Goal: Complete application form: Complete application form

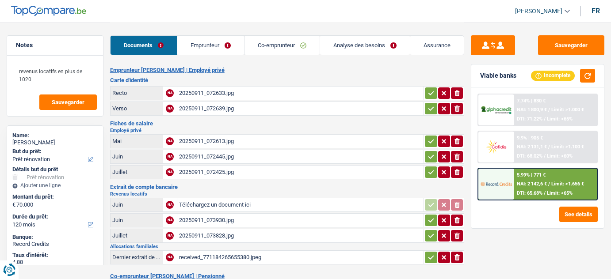
select select "renovation"
select select "120"
click at [238, 216] on div "20250911_073930.jpg" at bounding box center [300, 220] width 243 height 13
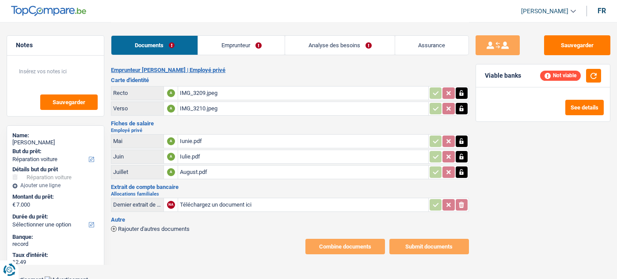
select select "carRepair"
click at [241, 176] on div "August.pdf" at bounding box center [303, 172] width 246 height 13
click at [248, 43] on link "Emprunteur" at bounding box center [241, 45] width 87 height 19
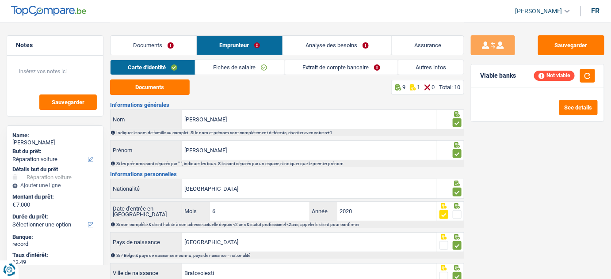
click at [163, 41] on link "Documents" at bounding box center [154, 45] width 86 height 19
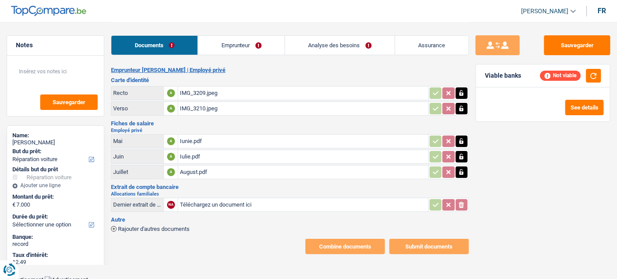
click at [191, 175] on div "August.pdf" at bounding box center [303, 172] width 246 height 13
click at [207, 96] on div "IMG_3209.jpeg" at bounding box center [303, 93] width 246 height 13
click at [204, 112] on div "IMG_3210.jpeg" at bounding box center [303, 108] width 246 height 13
click at [225, 93] on div "IMG_3209.jpeg" at bounding box center [303, 93] width 246 height 13
click at [206, 146] on div "Iunie.pdf" at bounding box center [303, 141] width 246 height 13
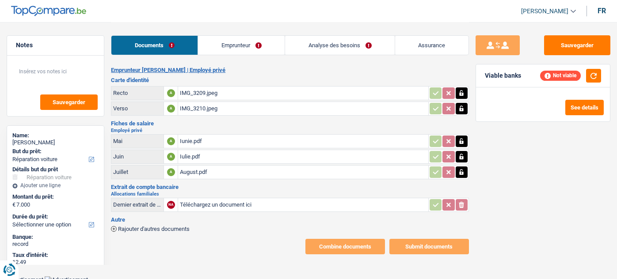
select select "carRepair"
select select "48"
select select "42"
select select "carRepair"
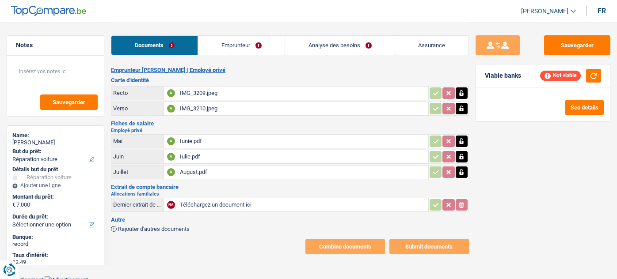
select select "carRepair"
drag, startPoint x: 594, startPoint y: 74, endPoint x: 285, endPoint y: 53, distance: 309.3
click at [583, 74] on div "Not viable" at bounding box center [570, 76] width 61 height 14
click at [352, 45] on link "Analyse des besoins" at bounding box center [340, 45] width 110 height 19
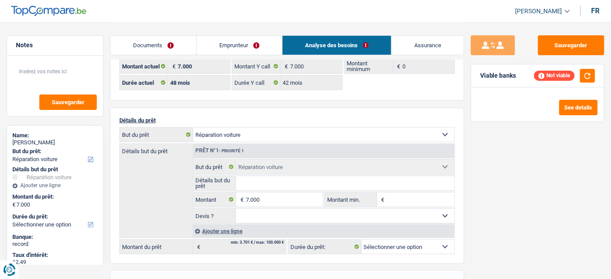
scroll to position [80, 0]
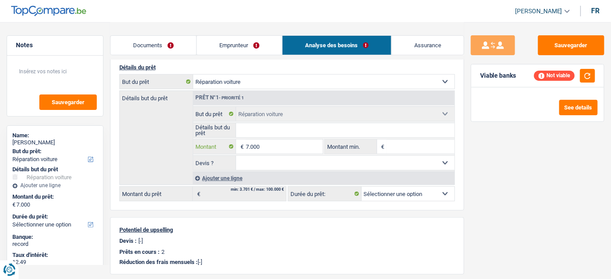
click at [261, 145] on input "7.000" at bounding box center [284, 147] width 77 height 14
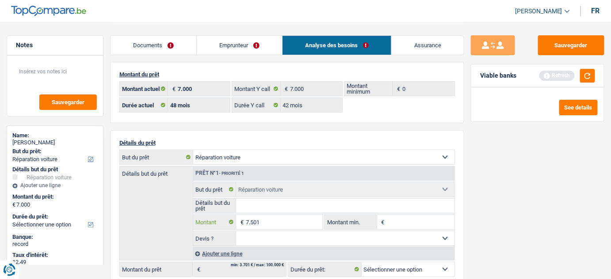
scroll to position [0, 0]
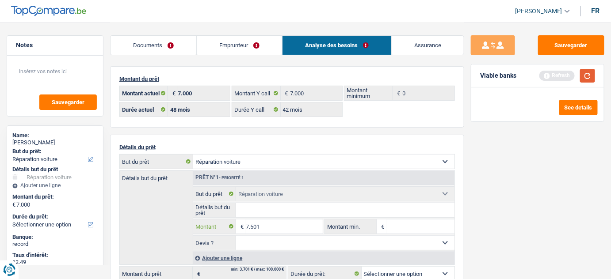
type input "7.501"
click at [583, 77] on button "button" at bounding box center [587, 76] width 15 height 14
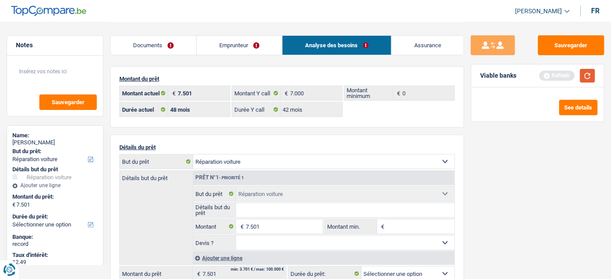
select select "48"
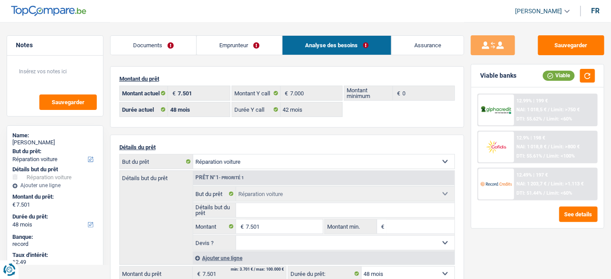
click at [523, 179] on div "12.49% | 197 € NAI: 1 203,7 € / Limit: >1.113 € DTI: 51.44% / Limit: <60%" at bounding box center [555, 184] width 83 height 31
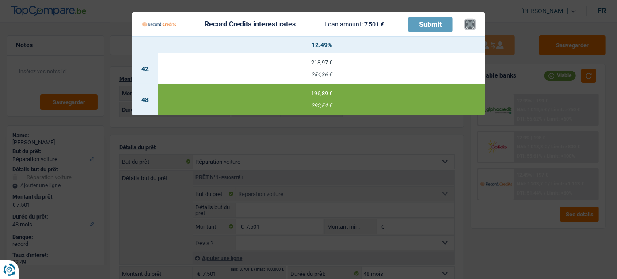
click at [468, 22] on button "×" at bounding box center [469, 24] width 9 height 9
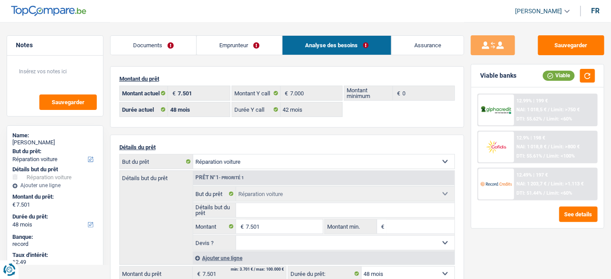
click at [248, 36] on link "Emprunteur" at bounding box center [239, 45] width 85 height 19
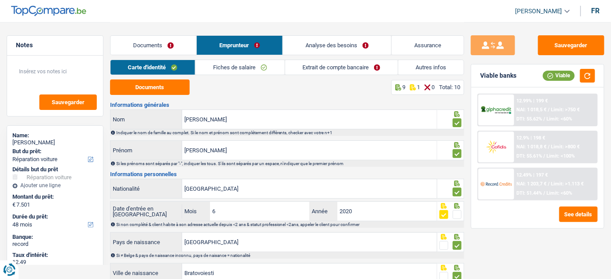
drag, startPoint x: 262, startPoint y: 65, endPoint x: 350, endPoint y: 61, distance: 88.5
click at [262, 64] on link "Fiches de salaire" at bounding box center [239, 67] width 89 height 15
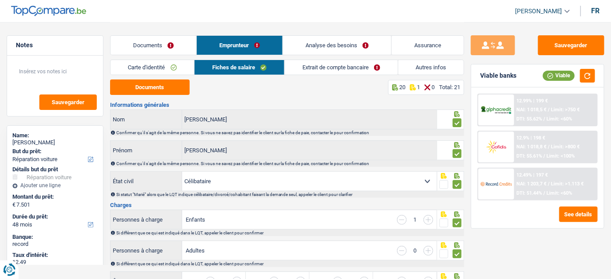
click at [344, 69] on link "Extrait de compte bancaire" at bounding box center [341, 67] width 113 height 15
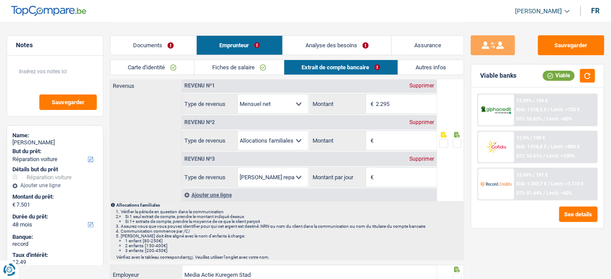
scroll to position [40, 0]
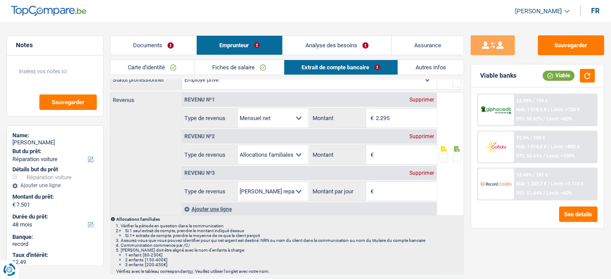
click at [427, 135] on div "Supprimer" at bounding box center [422, 136] width 29 height 5
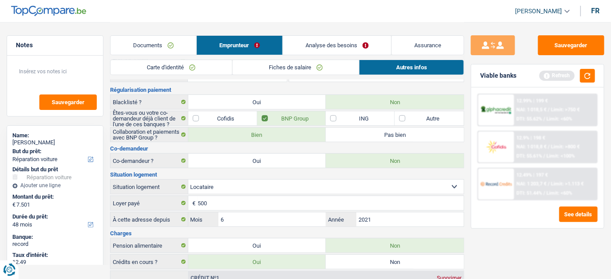
scroll to position [0, 0]
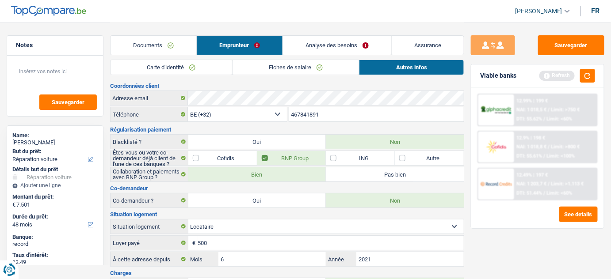
click at [204, 72] on link "Carte d'identité" at bounding box center [172, 67] width 122 height 15
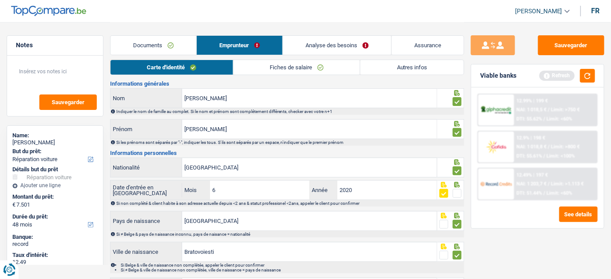
scroll to position [40, 0]
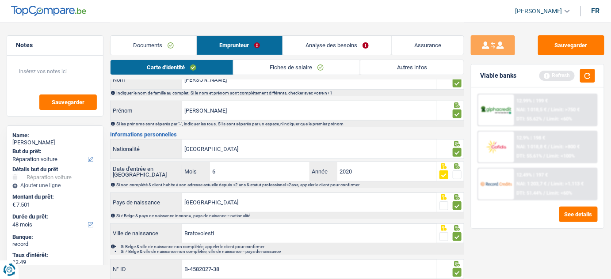
click at [268, 68] on link "Fiches de salaire" at bounding box center [296, 67] width 127 height 15
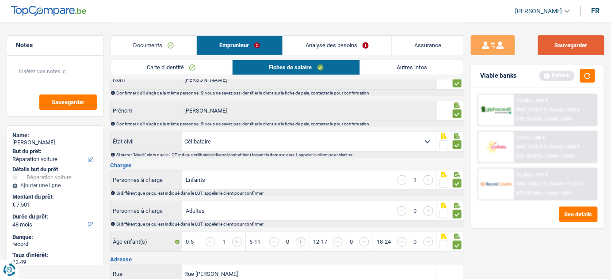
click at [576, 42] on button "Sauvegarder" at bounding box center [571, 45] width 66 height 20
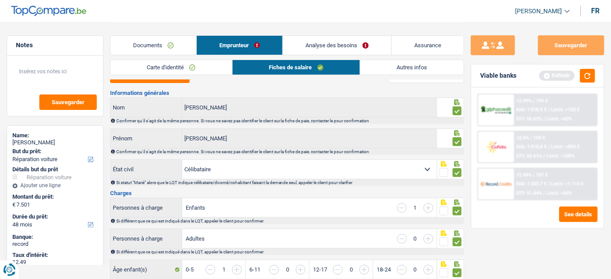
scroll to position [0, 0]
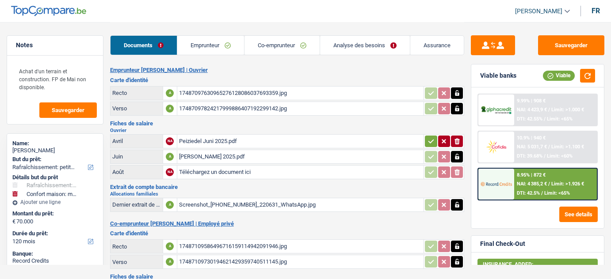
select select "houseOrGarden"
select select "household"
select select "120"
select select "352"
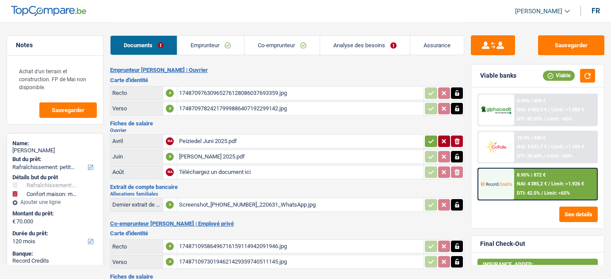
select select "ownerWithMortgage"
select select "carLoan"
select select "60"
select select "personalLoan"
select select "other"
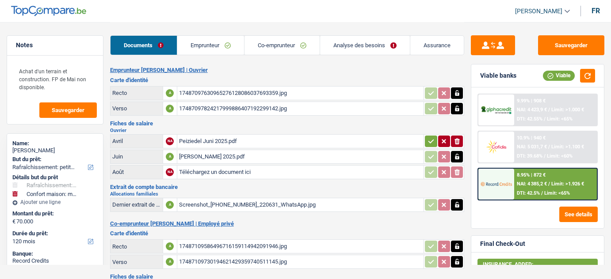
select select "60"
select select "mortgage"
select select "360"
drag, startPoint x: 233, startPoint y: 49, endPoint x: 248, endPoint y: 47, distance: 14.7
click at [233, 49] on link "Emprunteur" at bounding box center [210, 45] width 67 height 19
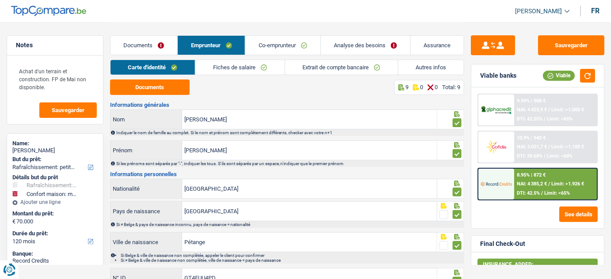
click at [431, 65] on link "Autres infos" at bounding box center [430, 67] width 65 height 15
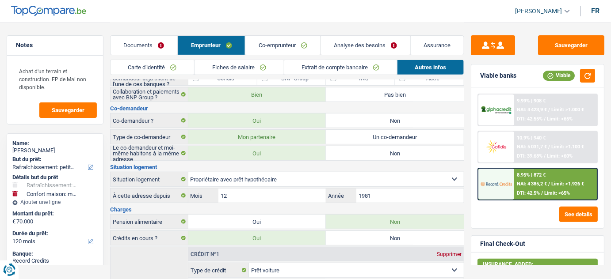
drag, startPoint x: 154, startPoint y: 47, endPoint x: 173, endPoint y: 62, distance: 24.0
click at [153, 47] on link "Documents" at bounding box center [144, 45] width 67 height 19
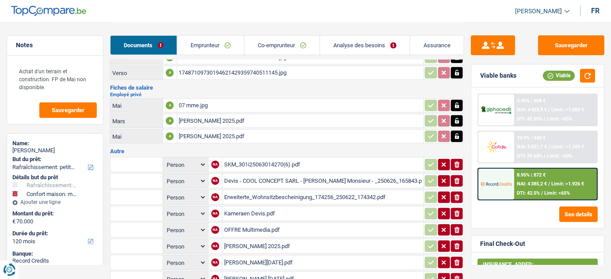
scroll to position [160, 0]
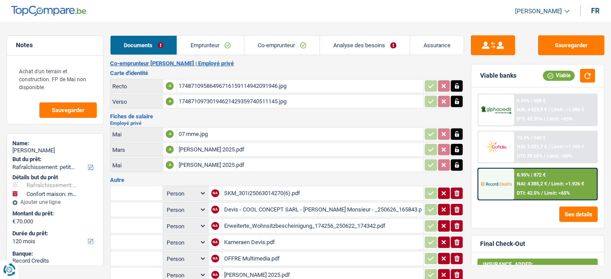
click at [225, 151] on div "Nathalie März 2025.pdf" at bounding box center [300, 149] width 243 height 13
drag, startPoint x: 209, startPoint y: 164, endPoint x: 209, endPoint y: 159, distance: 4.9
click at [209, 163] on div "Nathalie Abrëll 2025.pdf" at bounding box center [300, 165] width 243 height 13
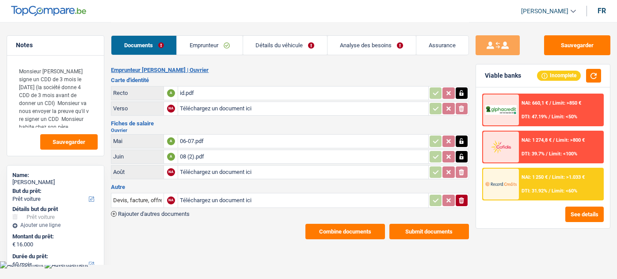
select select "car"
select select "60"
select select "record credits"
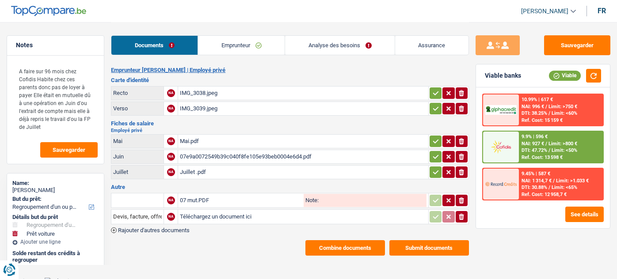
select select "refinancing"
select select "car"
select select "96"
select select "cofidis"
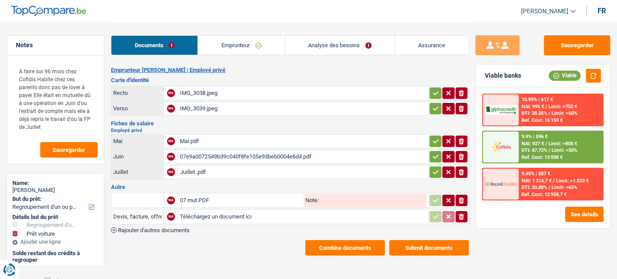
click at [224, 168] on div "Juillet .pdf" at bounding box center [303, 172] width 246 height 13
click at [244, 44] on link "Emprunteur" at bounding box center [241, 45] width 87 height 19
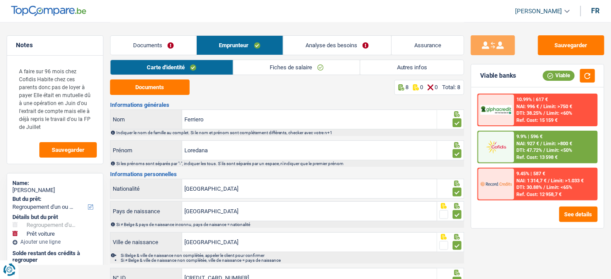
drag, startPoint x: 277, startPoint y: 67, endPoint x: 267, endPoint y: 77, distance: 13.8
click at [277, 68] on link "Fiches de salaire" at bounding box center [296, 67] width 127 height 15
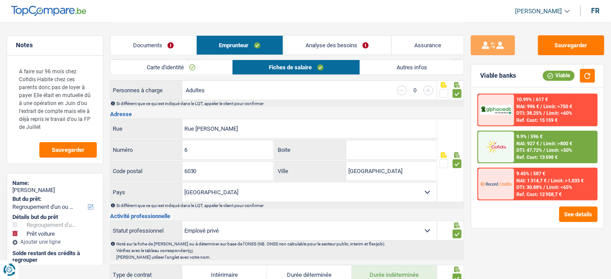
click at [187, 66] on link "Carte d'identité" at bounding box center [172, 67] width 122 height 15
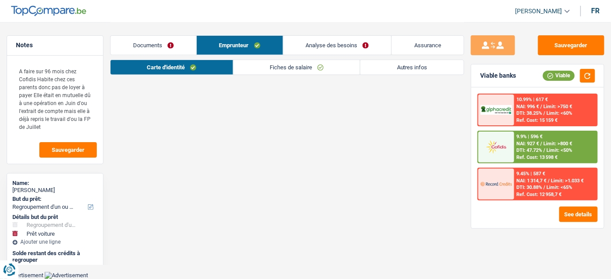
scroll to position [85, 0]
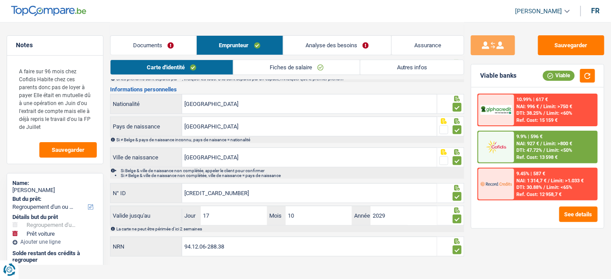
click at [171, 47] on link "Documents" at bounding box center [154, 45] width 86 height 19
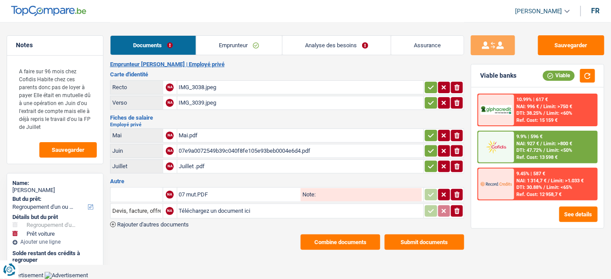
scroll to position [0, 0]
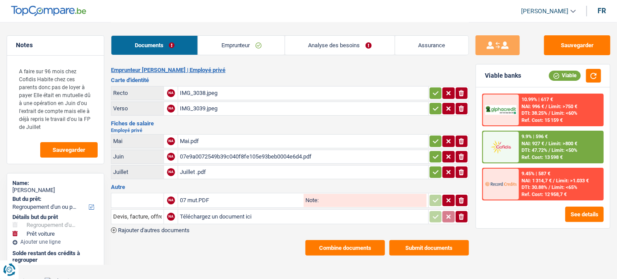
click at [201, 168] on div "Juillet .pdf" at bounding box center [303, 172] width 246 height 13
click at [258, 44] on link "Emprunteur" at bounding box center [241, 45] width 87 height 19
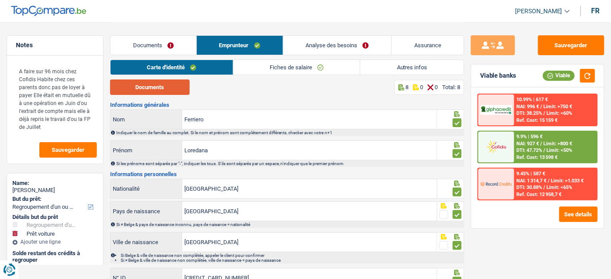
click at [163, 84] on button "Documents" at bounding box center [150, 87] width 80 height 15
click at [151, 41] on link "Documents" at bounding box center [154, 45] width 86 height 19
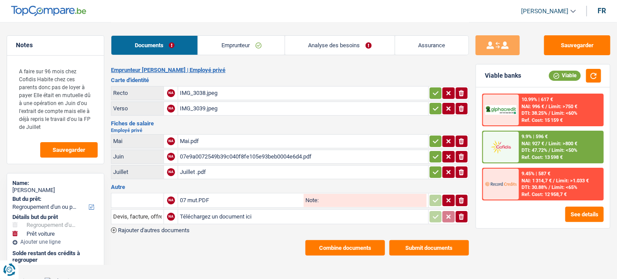
click at [200, 137] on div "Mai.pdf" at bounding box center [303, 141] width 246 height 13
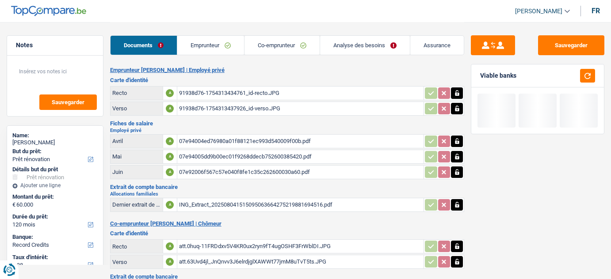
select select "renovation"
select select "120"
select select "record credits"
select select "applicant"
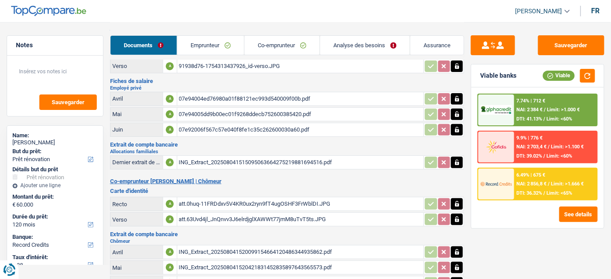
scroll to position [120, 0]
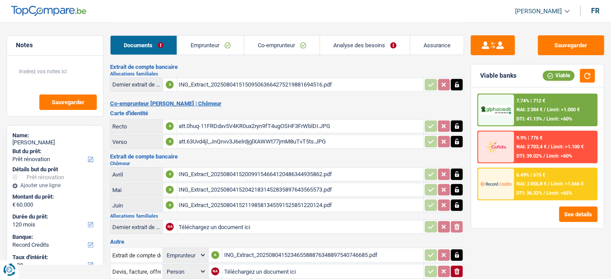
click at [267, 172] on div "ING_Extract_202508041520099154664120486344935862.pdf" at bounding box center [300, 174] width 243 height 13
click at [315, 188] on div "ING_Extract_202508041520421831452835897643565573.pdf" at bounding box center [300, 189] width 243 height 13
click at [303, 198] on td "ING_Extract_202508041521198581345591525851220124.pdf" at bounding box center [300, 205] width 247 height 14
click at [305, 200] on div "ING_Extract_202508041521198581345591525851220124.pdf" at bounding box center [300, 205] width 243 height 13
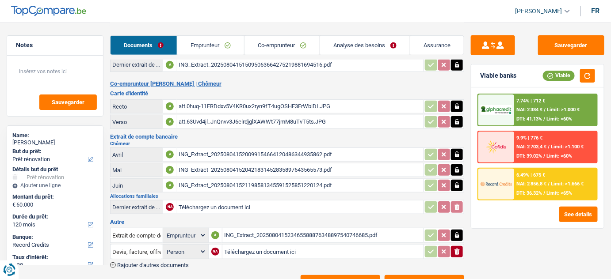
scroll to position [170, 0]
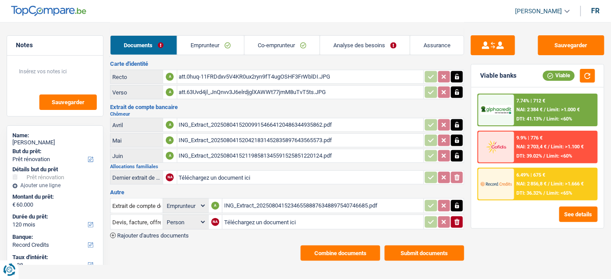
click at [458, 138] on icon "button" at bounding box center [457, 141] width 4 height 6
click at [457, 128] on td at bounding box center [443, 125] width 41 height 14
click at [458, 126] on icon "button" at bounding box center [457, 125] width 7 height 9
click at [458, 136] on icon "ionicons-v5-e" at bounding box center [457, 140] width 7 height 9
click at [458, 123] on icon "ionicons-v5-e" at bounding box center [457, 125] width 7 height 9
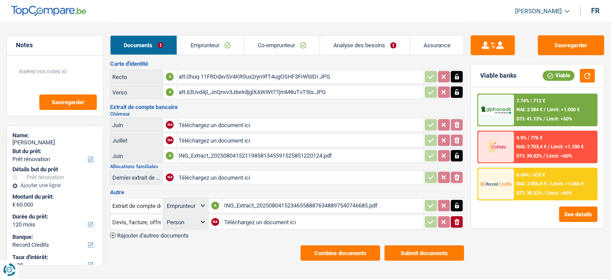
click at [271, 113] on h2 "Chômeur" at bounding box center [287, 114] width 355 height 5
click at [206, 121] on input "Téléchargez un document ici" at bounding box center [300, 124] width 243 height 13
type input "C:\fakepath\08.pdf"
click at [203, 142] on input "Téléchargez un document ici" at bounding box center [300, 140] width 243 height 13
type input "C:\fakepath\07.pdf"
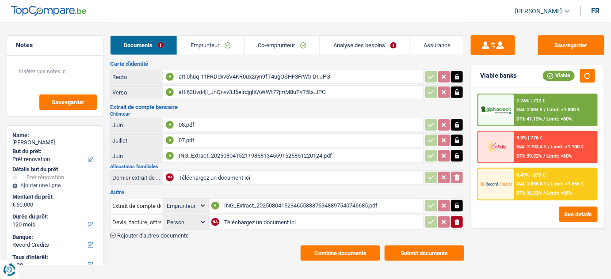
click at [240, 122] on div "08.pdf" at bounding box center [300, 124] width 243 height 13
drag, startPoint x: 457, startPoint y: 122, endPoint x: 457, endPoint y: 128, distance: 5.7
click at [457, 122] on icon "button" at bounding box center [457, 125] width 4 height 6
drag, startPoint x: 456, startPoint y: 137, endPoint x: 454, endPoint y: 122, distance: 15.2
click at [456, 138] on icon "button" at bounding box center [457, 141] width 4 height 6
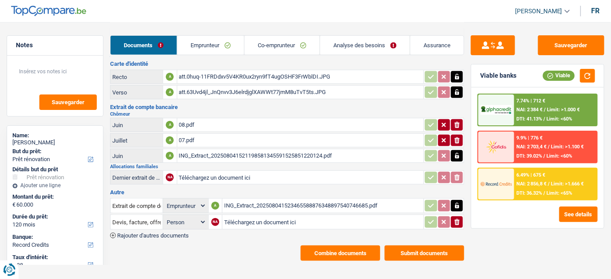
drag, startPoint x: 454, startPoint y: 122, endPoint x: 456, endPoint y: 135, distance: 13.0
click at [454, 124] on icon "ionicons-v5-e" at bounding box center [457, 125] width 7 height 9
drag, startPoint x: 456, startPoint y: 137, endPoint x: 457, endPoint y: 152, distance: 14.2
click at [456, 139] on icon "button" at bounding box center [456, 140] width 5 height 6
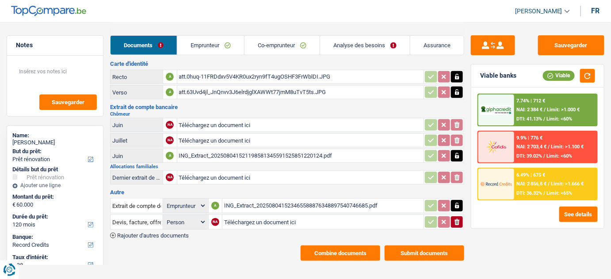
click at [356, 153] on div "ING_Extract_202508041521198581345591525851220124.pdf" at bounding box center [300, 155] width 243 height 13
click at [458, 153] on icon "button" at bounding box center [457, 156] width 4 height 6
click at [456, 154] on icon "ionicons-v5-e" at bounding box center [457, 156] width 7 height 9
click at [223, 172] on input "Téléchargez un document ici" at bounding box center [300, 177] width 243 height 13
click at [218, 176] on input "Téléchargez un document ici" at bounding box center [300, 177] width 243 height 13
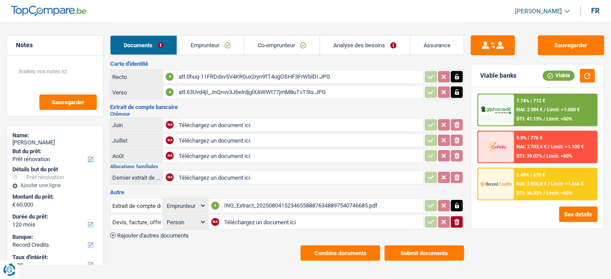
type input "C:\fakepath\allocs fam 08.pdf"
click at [229, 118] on input "Téléchargez un document ici" at bounding box center [300, 124] width 243 height 13
type input "C:\fakepath\06 chomage.pdf"
click at [215, 137] on input "Téléchargez un document ici" at bounding box center [300, 140] width 243 height 13
type input "C:\fakepath\08_08b_merged.pdf"
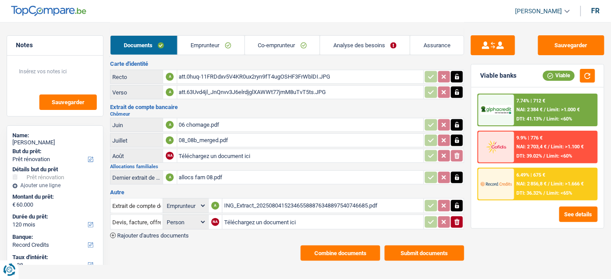
click at [458, 140] on icon "button" at bounding box center [457, 141] width 4 height 6
click at [458, 140] on icon "ionicons-v5-e" at bounding box center [457, 140] width 7 height 9
click at [271, 151] on input "Téléchargez un document ici" at bounding box center [300, 155] width 243 height 13
type input "C:\fakepath\08_08b_merged.pdf"
click at [187, 137] on input "Téléchargez un document ici" at bounding box center [300, 140] width 243 height 13
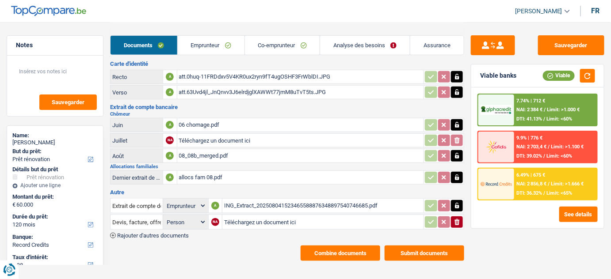
type input "C:\fakepath\07_07 b_merged.pdf"
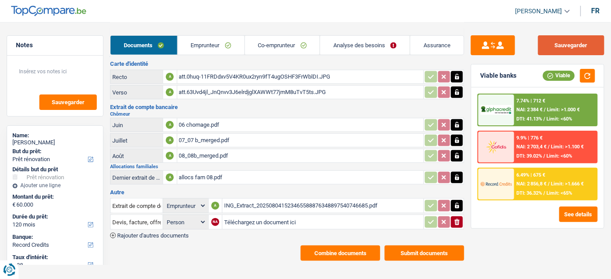
click at [556, 42] on button "Sauvegarder" at bounding box center [571, 45] width 66 height 20
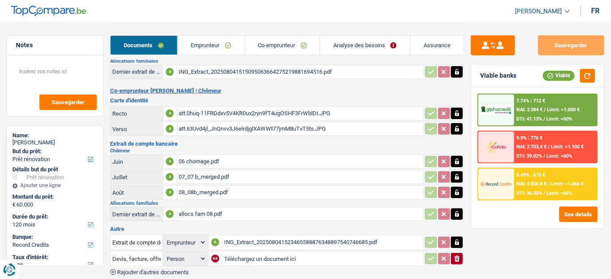
scroll to position [49, 0]
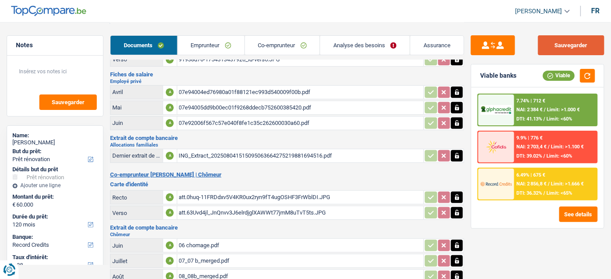
click at [582, 44] on button "Sauvegarder" at bounding box center [571, 45] width 66 height 20
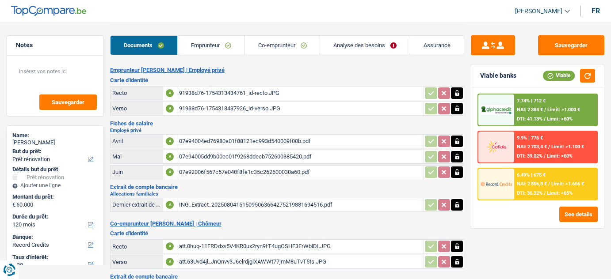
select select "renovation"
select select "120"
select select "record credits"
select select "applicant"
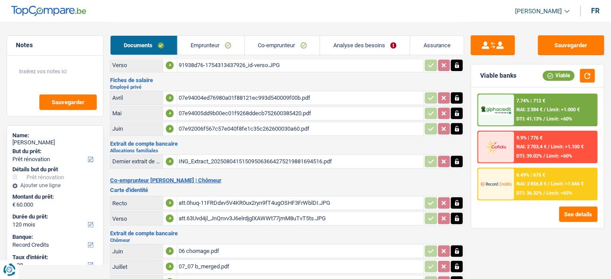
scroll to position [160, 0]
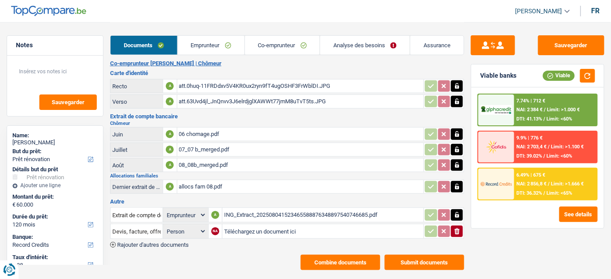
click at [239, 136] on div "06 chomage.pdf" at bounding box center [300, 134] width 243 height 13
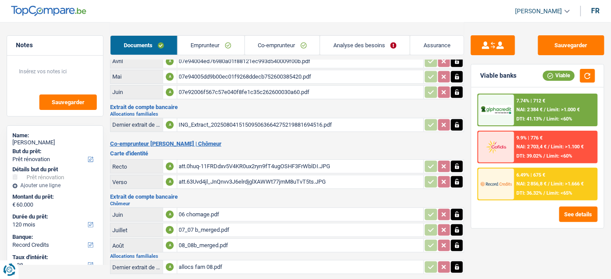
scroll to position [170, 0]
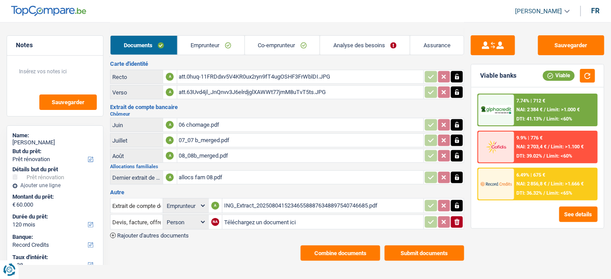
click at [249, 206] on div "ING_Extract_202508041523465588876348897540746685.pdf" at bounding box center [323, 205] width 198 height 13
click at [350, 46] on link "Analyse des besoins" at bounding box center [365, 45] width 90 height 19
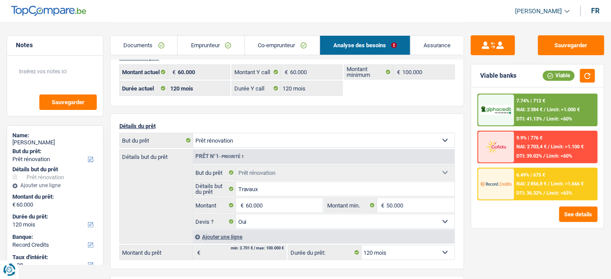
scroll to position [40, 0]
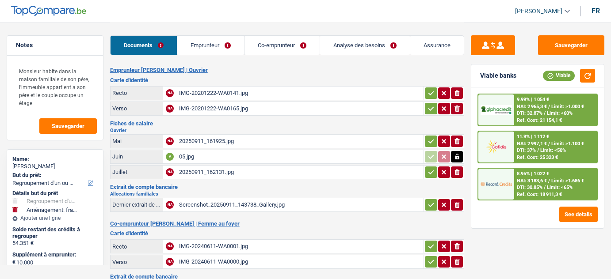
select select "refinancing"
select select "movingOrInstallation"
select select "84"
select select "record credits"
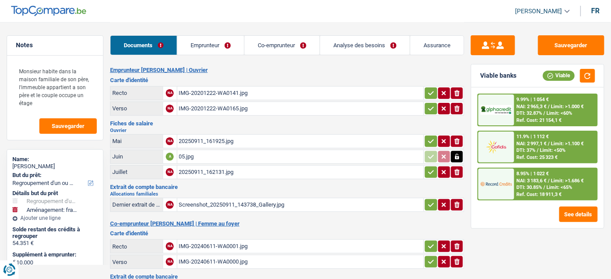
drag, startPoint x: 202, startPoint y: 170, endPoint x: 204, endPoint y: 162, distance: 8.7
click at [202, 170] on div "20250911_162131.jpg" at bounding box center [300, 172] width 243 height 13
click at [212, 142] on div "20250911_161925.jpg" at bounding box center [300, 141] width 243 height 13
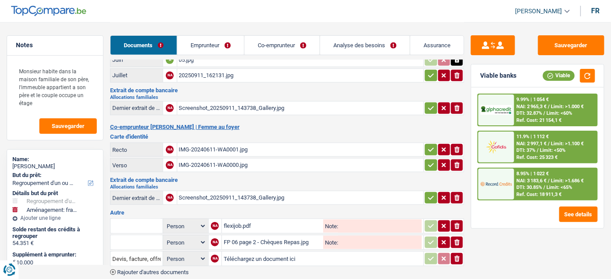
scroll to position [134, 0]
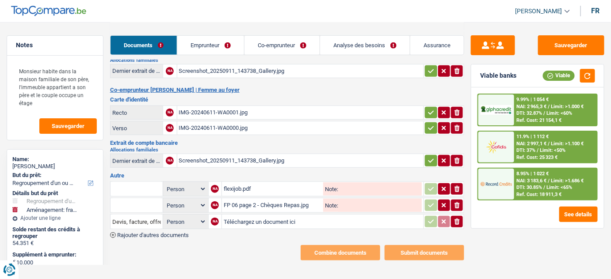
click at [240, 160] on div "Screenshot_20250911_143738_Gallery.jpg" at bounding box center [300, 160] width 243 height 13
drag, startPoint x: 310, startPoint y: 47, endPoint x: 317, endPoint y: 45, distance: 7.7
click at [310, 47] on link "Co-emprunteur" at bounding box center [281, 45] width 75 height 19
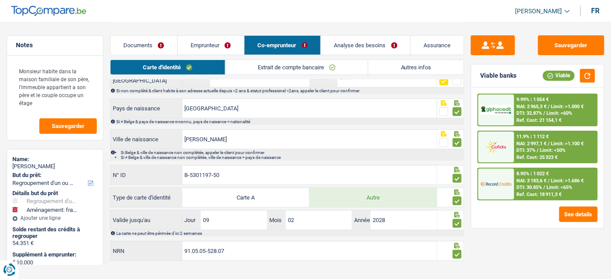
click at [345, 43] on link "Analyse des besoins" at bounding box center [365, 45] width 89 height 19
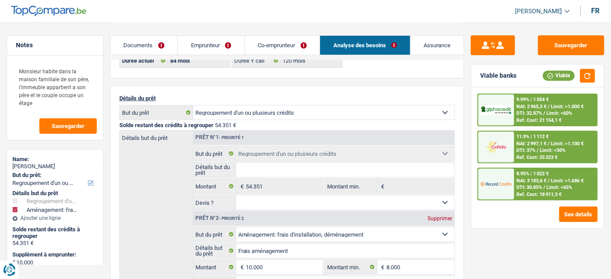
scroll to position [13, 0]
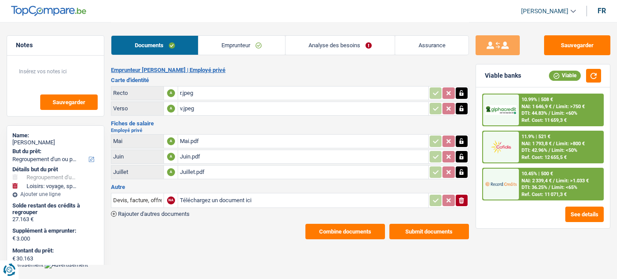
select select "refinancing"
select select "hobbies"
select select "84"
select select "record credits"
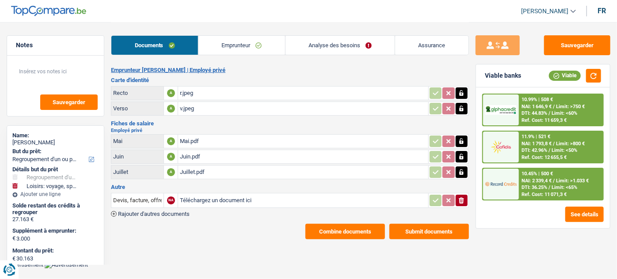
click at [246, 44] on link "Emprunteur" at bounding box center [241, 45] width 87 height 19
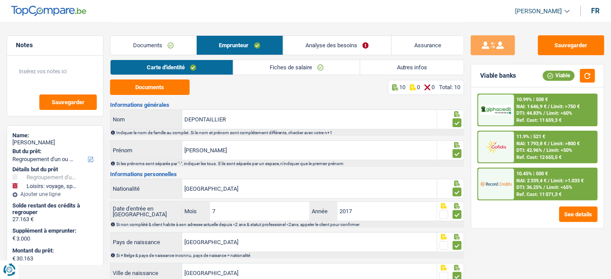
click at [385, 69] on link "Autres infos" at bounding box center [411, 67] width 103 height 15
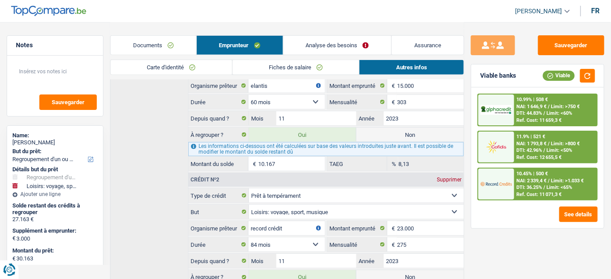
scroll to position [348, 0]
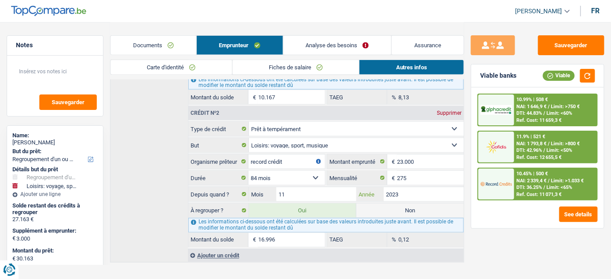
click at [405, 187] on input "2023" at bounding box center [424, 194] width 80 height 14
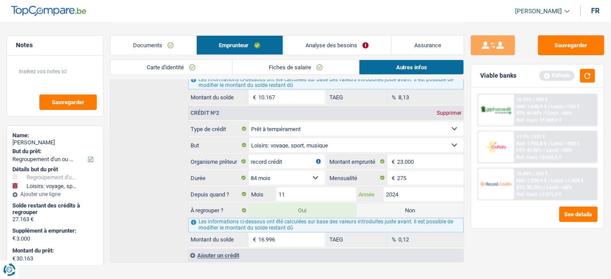
type input "2024"
type input "33.440"
select select "120"
type input "20.273"
click at [395, 205] on label "Non" at bounding box center [409, 211] width 107 height 14
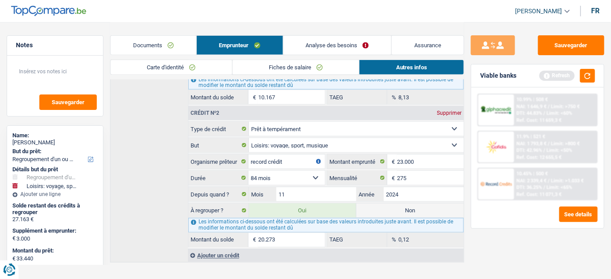
click at [395, 205] on input "Non" at bounding box center [409, 211] width 107 height 14
radio input "true"
type input "13.167"
select select "60"
radio input "false"
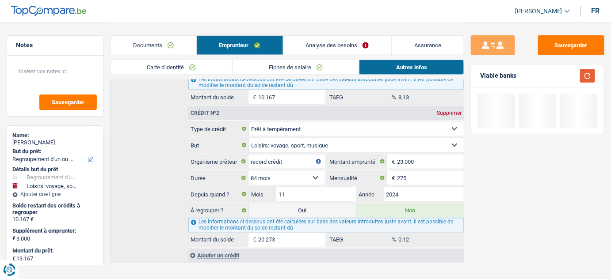
click at [587, 76] on button "button" at bounding box center [587, 76] width 15 height 14
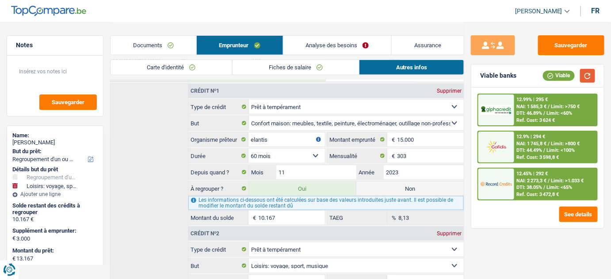
scroll to position [0, 0]
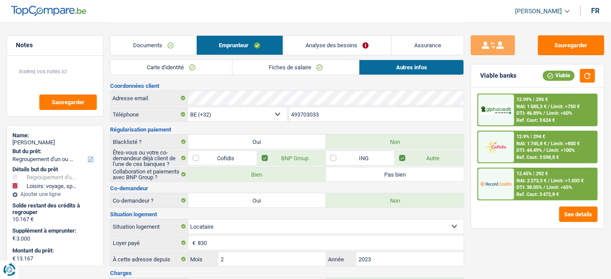
click at [344, 41] on link "Analyse des besoins" at bounding box center [337, 45] width 108 height 19
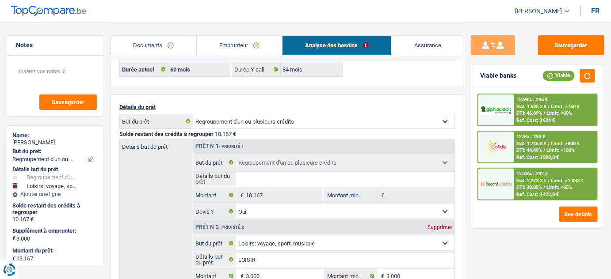
scroll to position [120, 0]
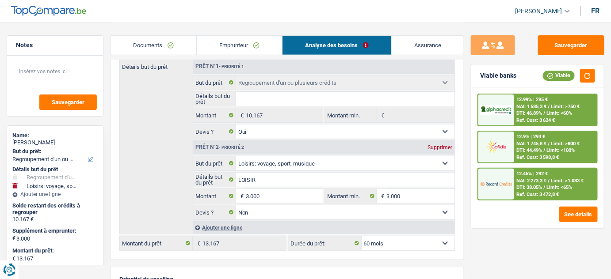
click at [541, 146] on div "12.9% | 294 € NAI: 1 745,8 € / Limit: >800 € DTI: 44.49% / Limit: <100% Ref. Co…" at bounding box center [555, 147] width 83 height 31
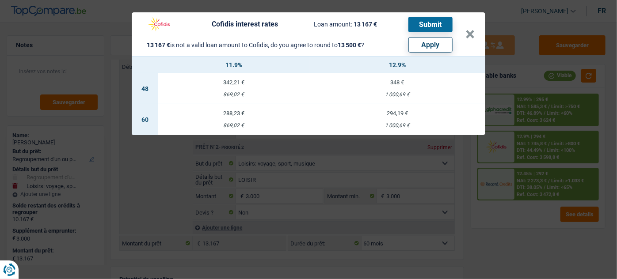
click at [443, 43] on button "Apply" at bounding box center [430, 44] width 44 height 15
type input "3.333"
type input "13.500"
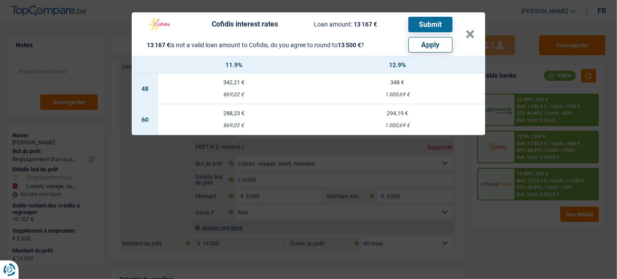
select select "other"
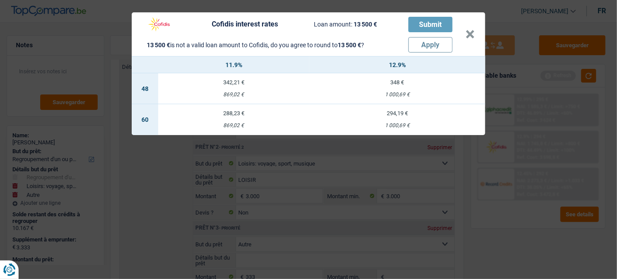
click at [583, 70] on div "Cofidis interest rates Loan amount: 13 500 € Submit 13 500 € is not a valid loa…" at bounding box center [308, 139] width 617 height 279
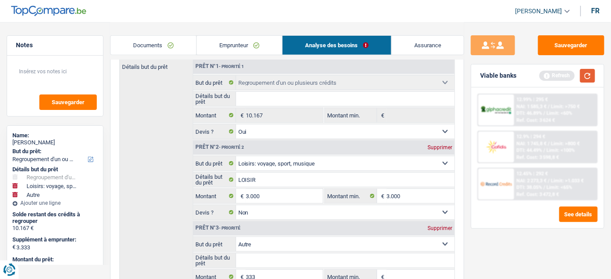
click at [587, 78] on button "button" at bounding box center [587, 76] width 15 height 14
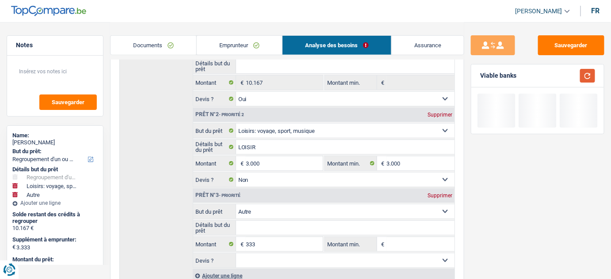
scroll to position [201, 0]
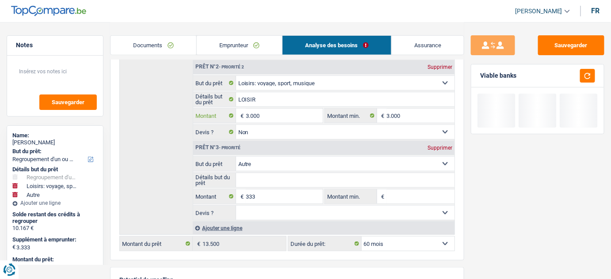
click at [257, 113] on input "3.000" at bounding box center [284, 116] width 77 height 14
type input "3"
select select
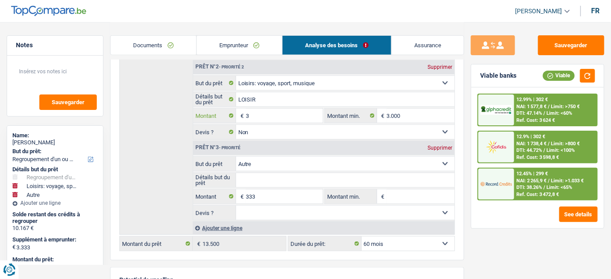
type input "33"
select select
type input "333"
select select
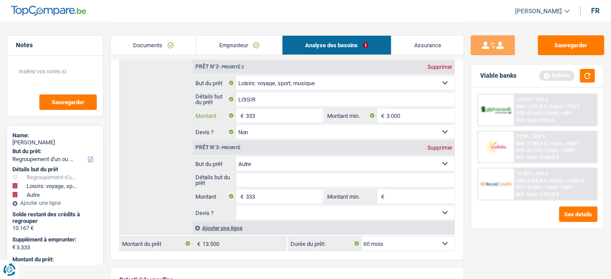
type input "3.333"
select select
type input "3.333"
type input "3.666"
type input "13.833"
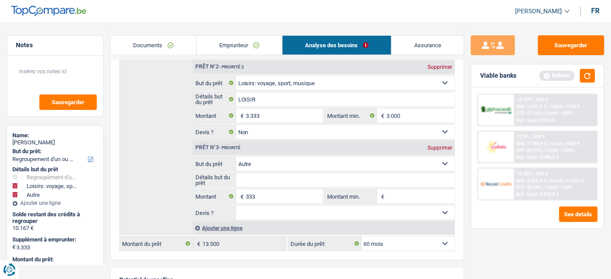
type input "13.833"
click at [449, 145] on div "Supprimer" at bounding box center [439, 147] width 29 height 5
type input "3.333"
type input "13.500"
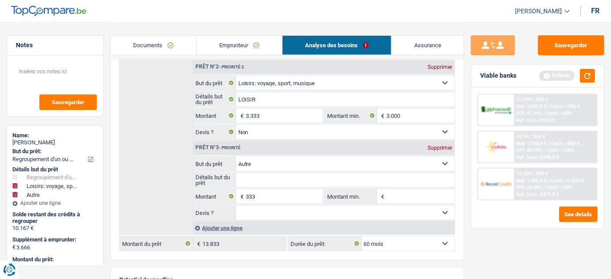
type input "13.500"
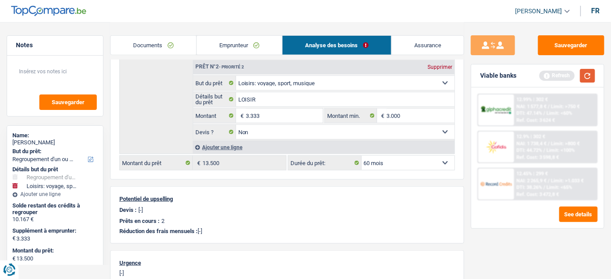
click at [587, 76] on button "button" at bounding box center [587, 76] width 15 height 14
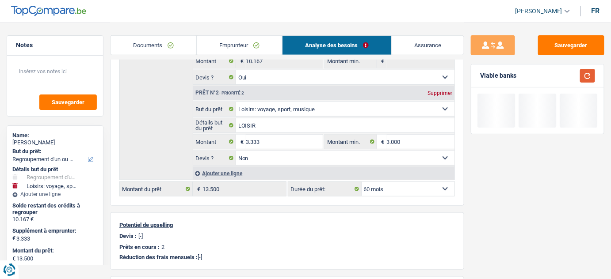
scroll to position [160, 0]
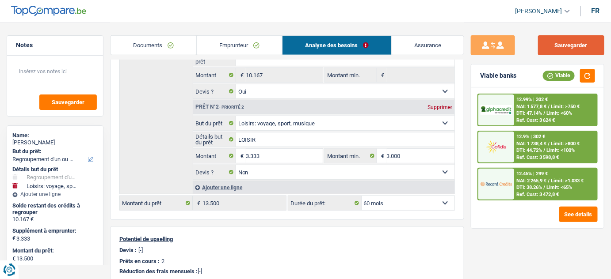
drag, startPoint x: 557, startPoint y: 49, endPoint x: 532, endPoint y: 38, distance: 26.9
click at [554, 47] on button "Sauvegarder" at bounding box center [571, 45] width 66 height 20
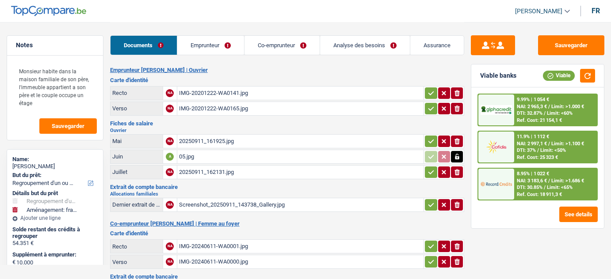
select select "refinancing"
select select "movingOrInstallation"
select select "84"
select select "record credits"
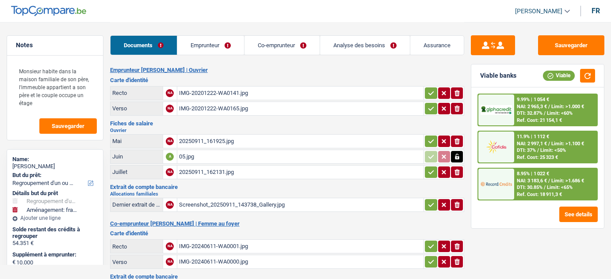
select select "32"
select select "liveWithParents"
select select "carLoan"
select select "84"
select select "creditConsolidation"
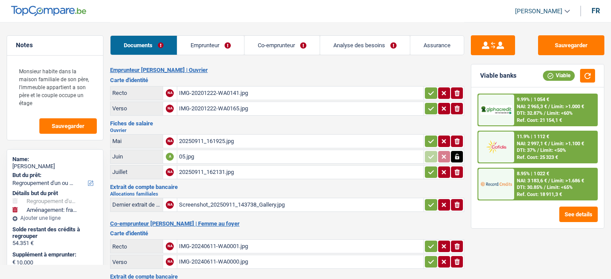
select select "96"
select select "cardOrCredit"
click at [223, 40] on link "Emprunteur" at bounding box center [210, 45] width 67 height 19
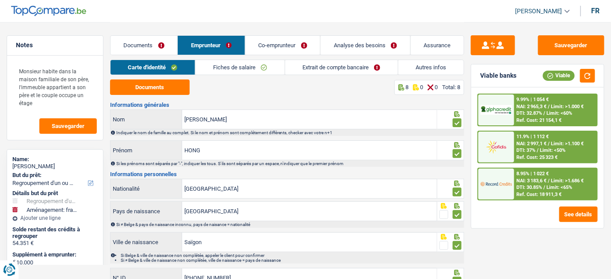
click at [271, 37] on link "Co-emprunteur" at bounding box center [282, 45] width 75 height 19
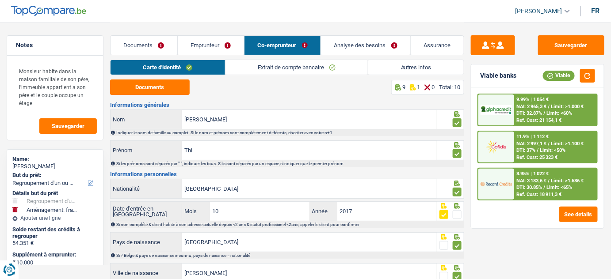
click at [342, 36] on link "Analyse des besoins" at bounding box center [365, 45] width 89 height 19
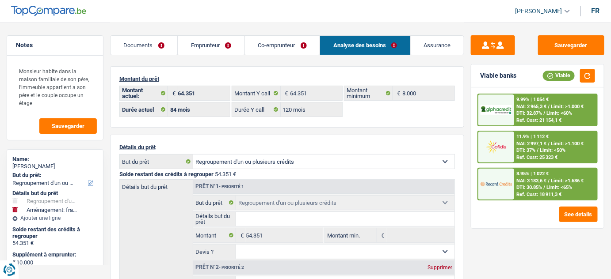
click at [211, 41] on link "Emprunteur" at bounding box center [211, 45] width 67 height 19
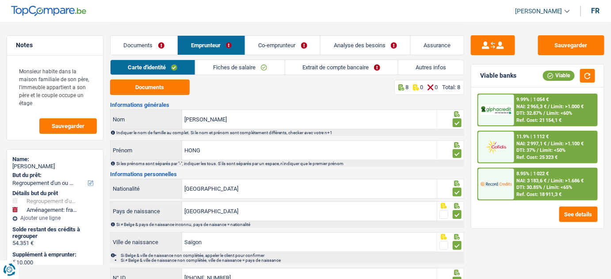
click at [425, 67] on link "Autres infos" at bounding box center [430, 67] width 65 height 15
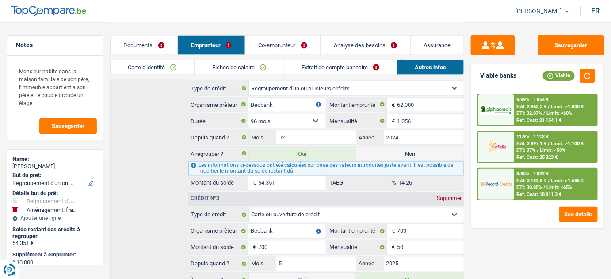
scroll to position [429, 0]
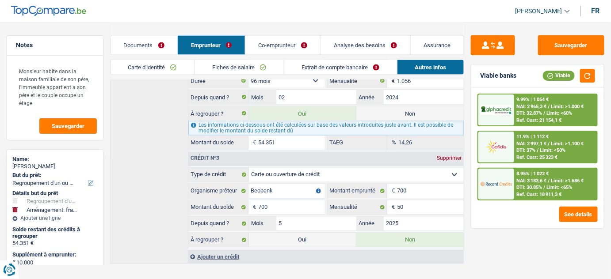
drag, startPoint x: 421, startPoint y: 108, endPoint x: 418, endPoint y: 100, distance: 8.5
click at [421, 108] on label "Non" at bounding box center [409, 114] width 107 height 14
click at [421, 108] on input "Non" at bounding box center [409, 114] width 107 height 14
radio input "true"
select select "movingOrInstallation"
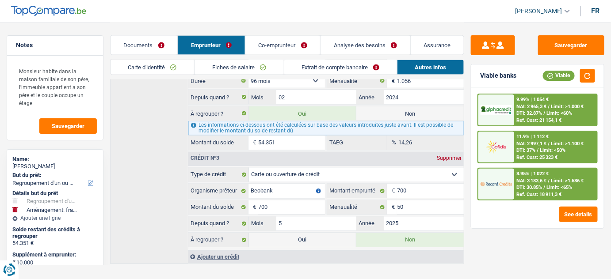
select select "movingOrInstallation"
select select "48"
radio input "false"
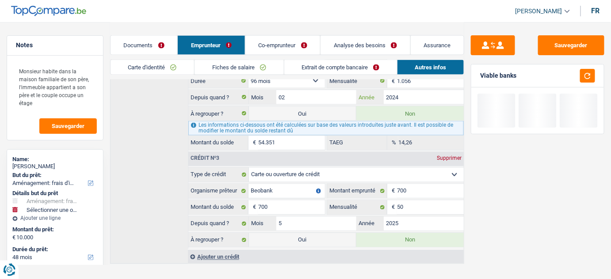
click at [414, 97] on input "2024" at bounding box center [424, 97] width 80 height 14
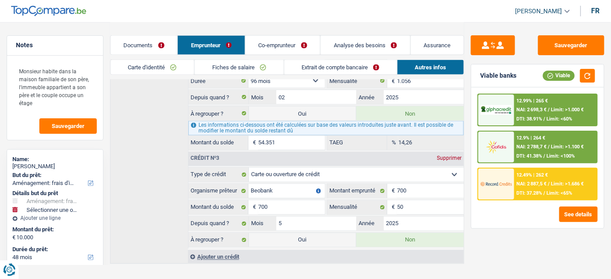
type input "2025"
type input "59.368"
click at [587, 76] on button "button" at bounding box center [587, 76] width 15 height 14
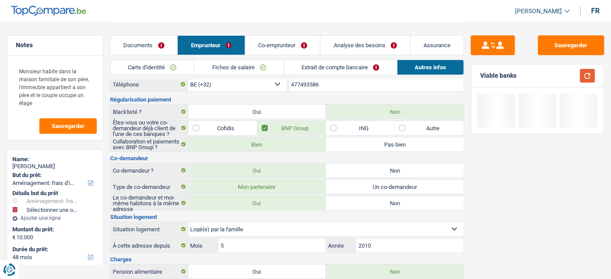
scroll to position [0, 0]
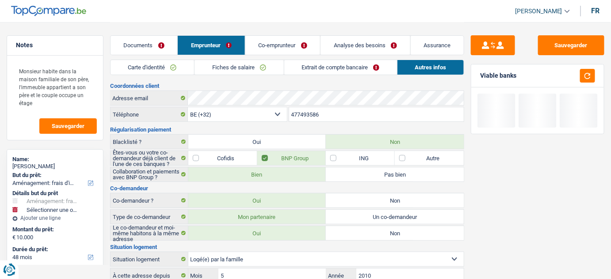
click at [348, 65] on link "Extrait de compte bancaire" at bounding box center [340, 67] width 113 height 15
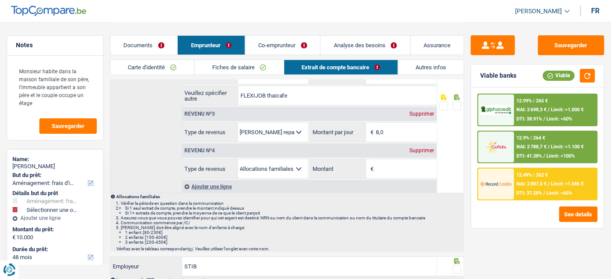
scroll to position [80, 0]
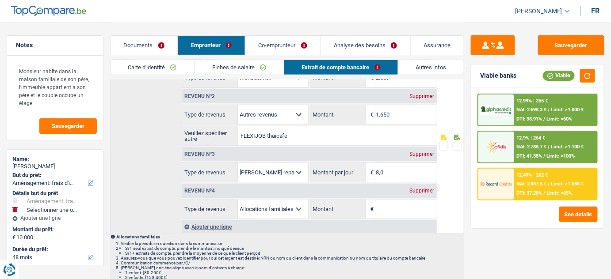
click at [424, 188] on div "Supprimer" at bounding box center [422, 190] width 29 height 5
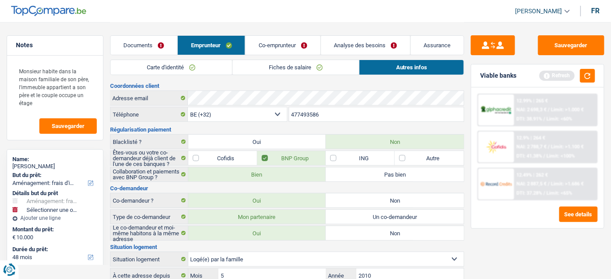
click at [252, 72] on link "Fiches de salaire" at bounding box center [296, 67] width 127 height 15
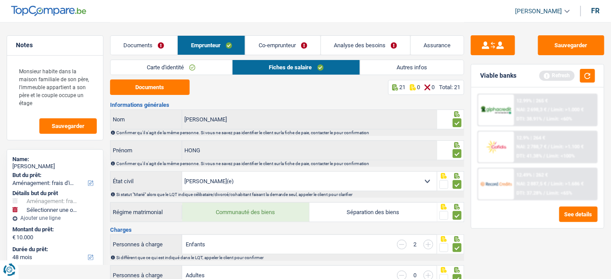
click at [138, 42] on link "Documents" at bounding box center [144, 45] width 67 height 19
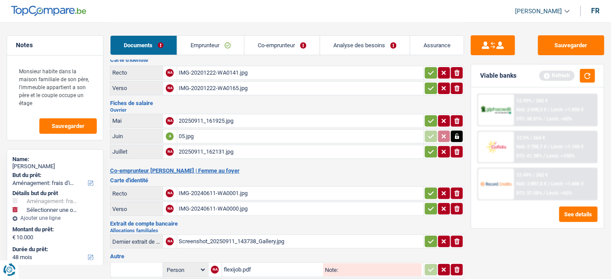
scroll to position [40, 0]
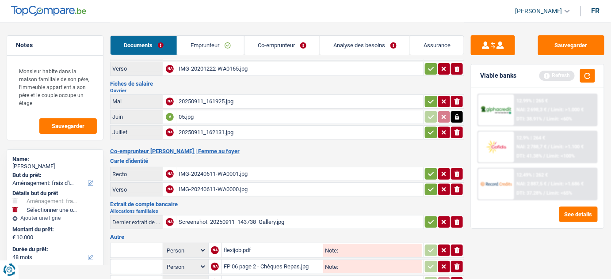
click at [460, 114] on icon "button" at bounding box center [457, 117] width 7 height 9
click at [284, 113] on div "05.jpg" at bounding box center [300, 117] width 243 height 13
click at [231, 118] on div "05.jpg" at bounding box center [300, 117] width 243 height 13
click at [453, 114] on button "ionicons-v5-e" at bounding box center [457, 116] width 12 height 11
click at [256, 114] on input "Téléchargez un document ici" at bounding box center [300, 117] width 243 height 13
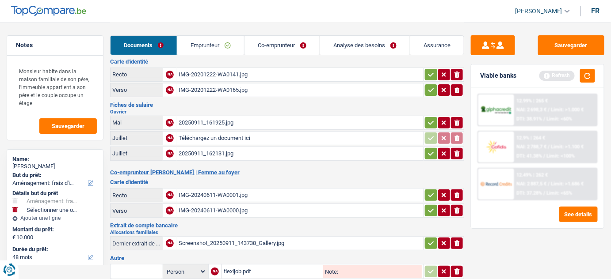
scroll to position [0, 0]
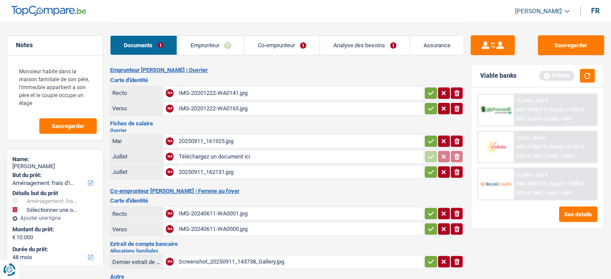
click at [233, 150] on input "Téléchargez un document ici" at bounding box center [300, 156] width 243 height 13
type input "C:\fakepath\08.jpg"
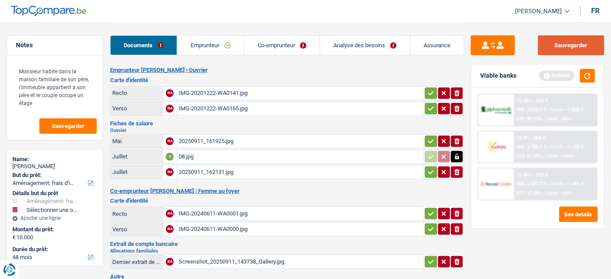
drag, startPoint x: 582, startPoint y: 48, endPoint x: 595, endPoint y: 47, distance: 12.4
click at [582, 48] on button "Sauvegarder" at bounding box center [571, 45] width 66 height 20
click at [202, 46] on link "Emprunteur" at bounding box center [210, 45] width 67 height 19
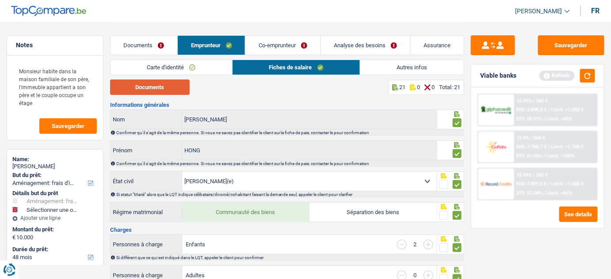
click at [144, 88] on button "Documents" at bounding box center [150, 87] width 80 height 15
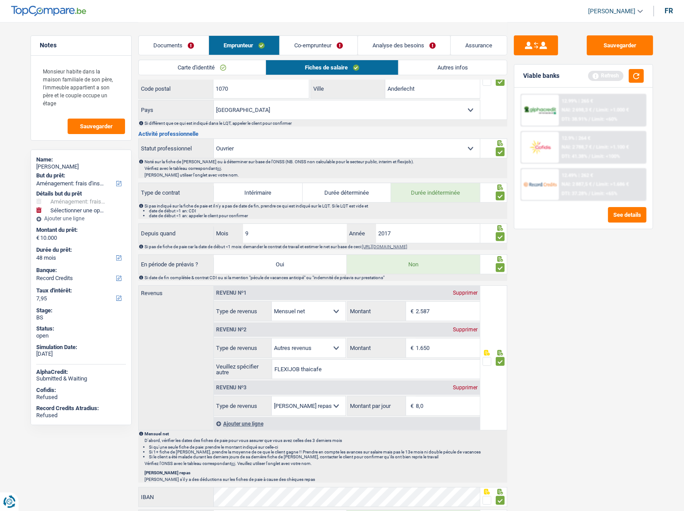
scroll to position [362, 0]
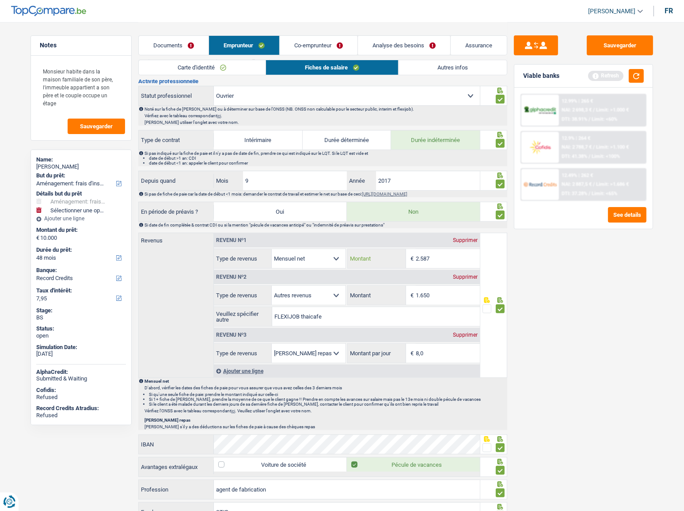
drag, startPoint x: 437, startPoint y: 257, endPoint x: 364, endPoint y: 258, distance: 72.9
click at [364, 258] on div "2.587 € Montant" at bounding box center [414, 258] width 132 height 19
type input "2.603"
click at [610, 82] on button "button" at bounding box center [636, 76] width 15 height 14
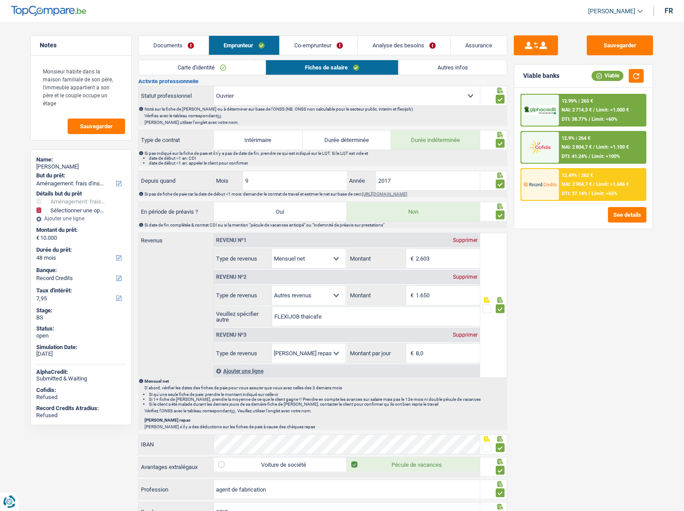
scroll to position [402, 0]
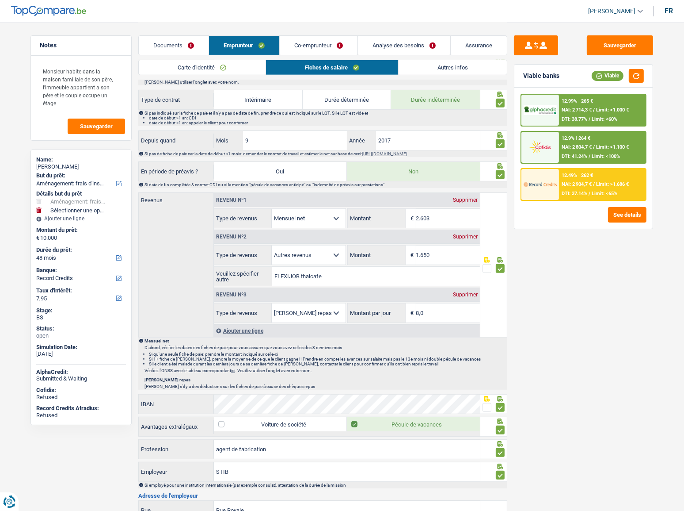
click at [336, 48] on link "Co-emprunteur" at bounding box center [319, 45] width 78 height 19
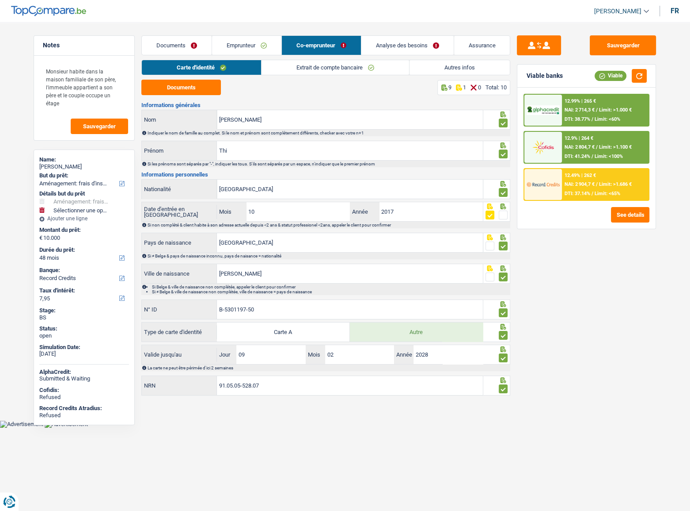
click at [395, 45] on link "Analyse des besoins" at bounding box center [408, 45] width 92 height 19
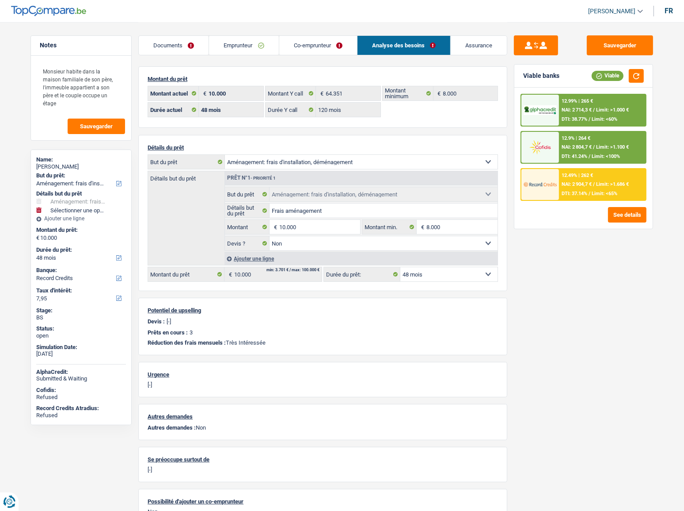
drag, startPoint x: 459, startPoint y: 274, endPoint x: 669, endPoint y: 288, distance: 210.4
click at [460, 274] on select "12 mois 18 mois 24 mois 30 mois 36 mois 42 mois 48 mois Sélectionner une option" at bounding box center [448, 274] width 97 height 14
click at [239, 49] on link "Emprunteur" at bounding box center [243, 45] width 69 height 19
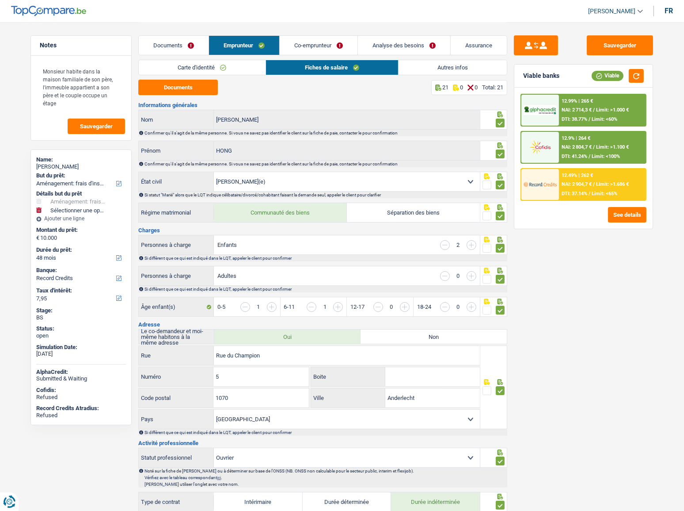
click at [447, 69] on link "Autres infos" at bounding box center [453, 67] width 108 height 15
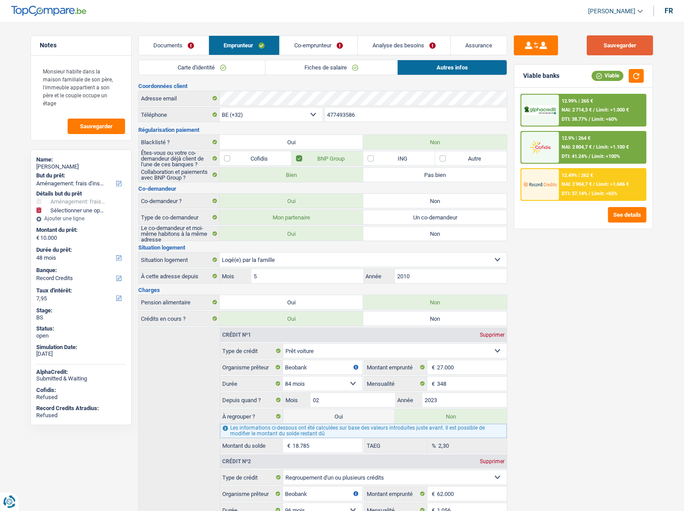
click at [610, 44] on button "Sauvegarder" at bounding box center [620, 45] width 66 height 20
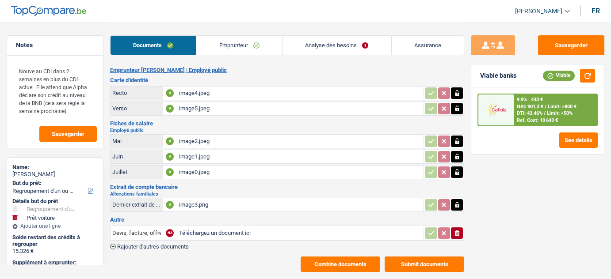
select select "refinancing"
select select "car"
select select "144"
select select "cofidis"
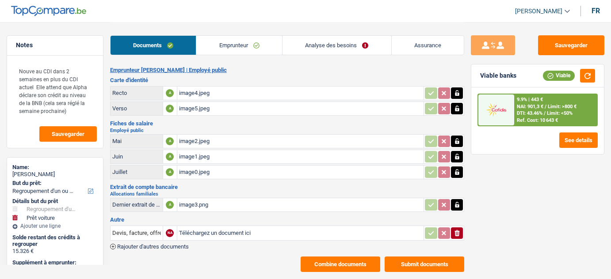
select select "144"
select select "refinancing"
select select "car"
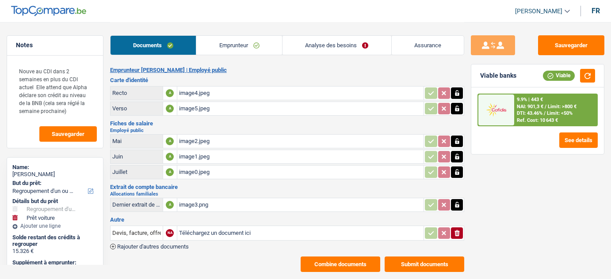
select select "false"
click at [365, 46] on link "Analyse des besoins" at bounding box center [336, 45] width 109 height 19
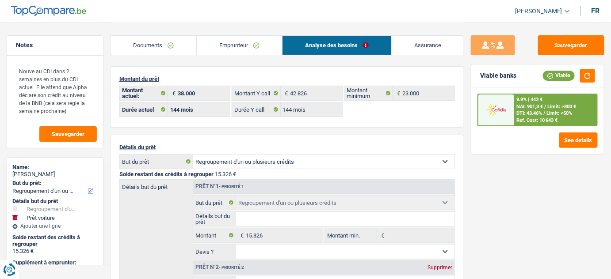
click at [244, 45] on link "Emprunteur" at bounding box center [239, 45] width 85 height 19
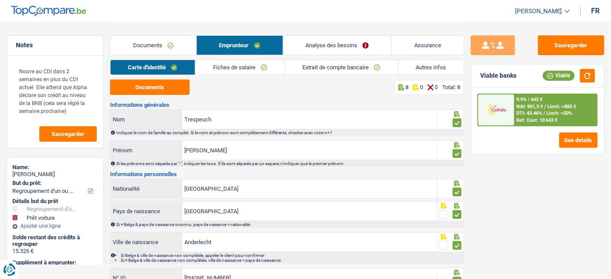
click at [424, 67] on link "Autres infos" at bounding box center [430, 67] width 65 height 15
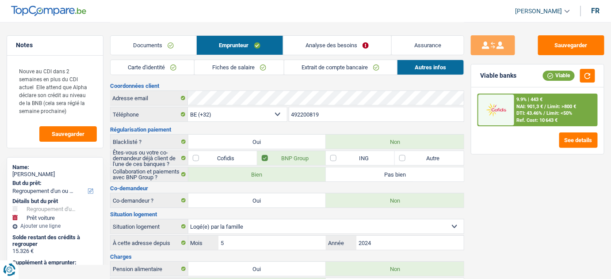
click at [360, 41] on link "Analyse des besoins" at bounding box center [337, 45] width 108 height 19
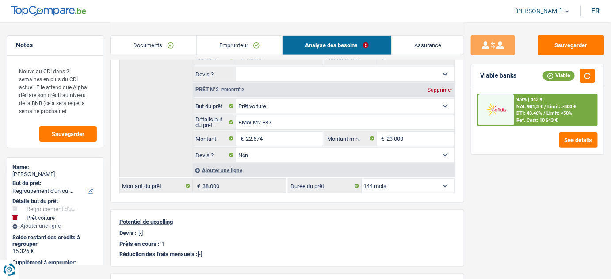
scroll to position [281, 0]
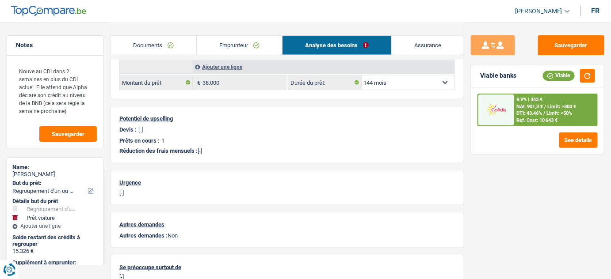
click at [400, 77] on select "12 mois 18 mois 24 mois 30 mois 36 mois 42 mois 48 mois 60 mois 72 mois 84 mois…" at bounding box center [408, 83] width 93 height 14
select select "120"
click at [362, 76] on select "12 mois 18 mois 24 mois 30 mois 36 mois 42 mois 48 mois 60 mois 72 mois 84 mois…" at bounding box center [408, 83] width 93 height 14
select select "120"
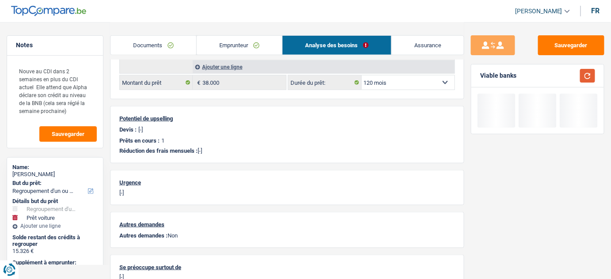
click at [585, 78] on button "button" at bounding box center [587, 76] width 15 height 14
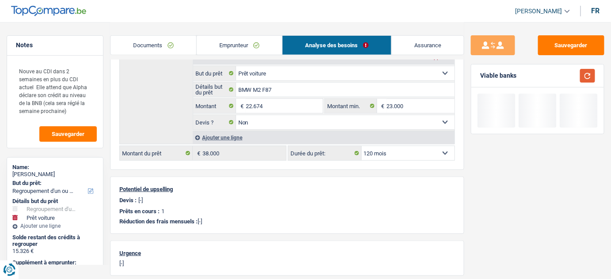
scroll to position [160, 0]
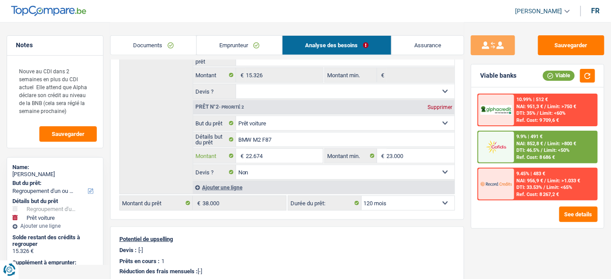
click at [258, 153] on input "22.674" at bounding box center [284, 156] width 77 height 14
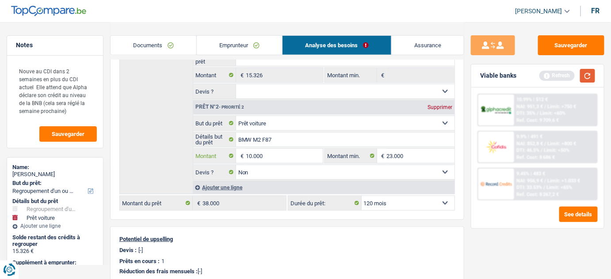
type input "10.000"
type input "25.326"
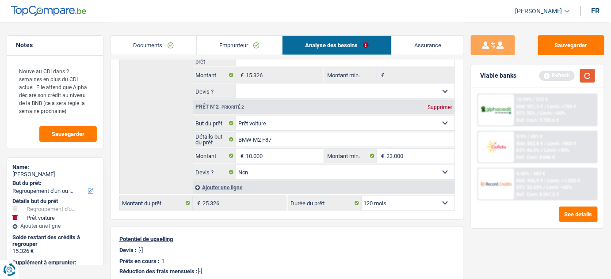
click at [591, 74] on button "button" at bounding box center [587, 76] width 15 height 14
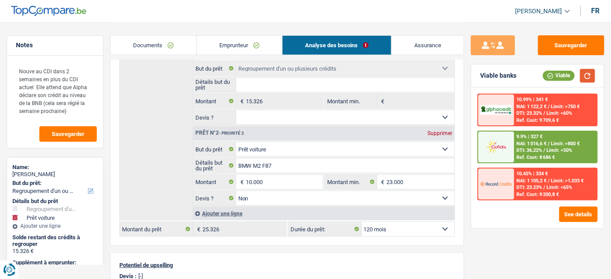
scroll to position [120, 0]
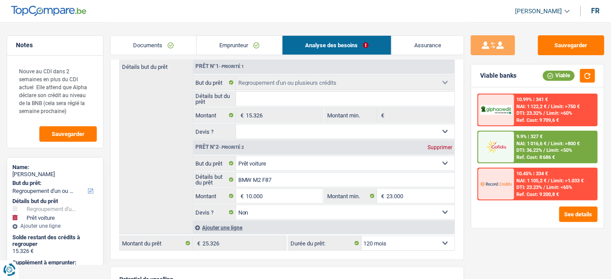
click at [429, 240] on select "12 mois 18 mois 24 mois 30 mois 36 mois 42 mois 48 mois 60 mois 72 mois 84 mois…" at bounding box center [408, 243] width 93 height 14
select select "84"
click at [362, 236] on select "12 mois 18 mois 24 mois 30 mois 36 mois 42 mois 48 mois 60 mois 72 mois 84 mois…" at bounding box center [408, 243] width 93 height 14
select select "84"
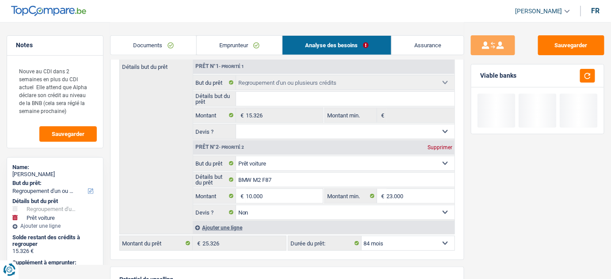
click at [506, 240] on div "Sauvegarder Viable banks" at bounding box center [537, 150] width 147 height 230
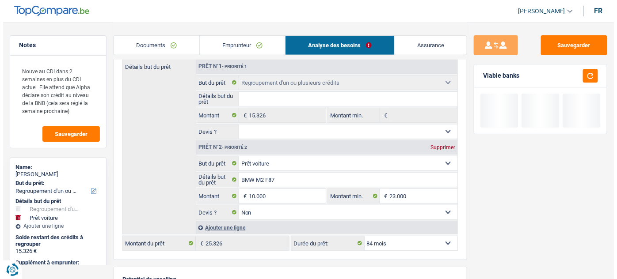
scroll to position [40, 0]
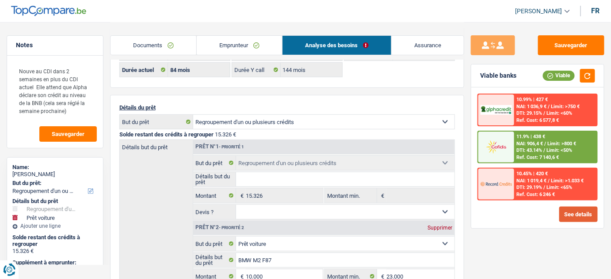
click at [569, 216] on button "See details" at bounding box center [578, 214] width 38 height 15
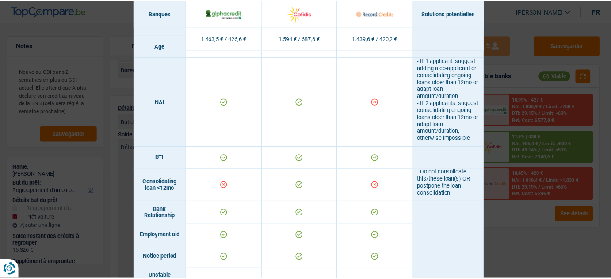
scroll to position [301, 0]
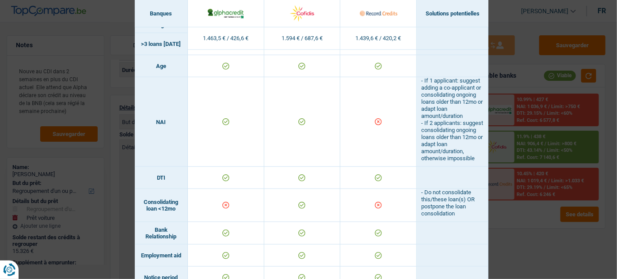
click at [535, 229] on div "Banks conditions × Banques Solutions potentielles Revenus / Charges 1.463,5 € /…" at bounding box center [308, 139] width 617 height 279
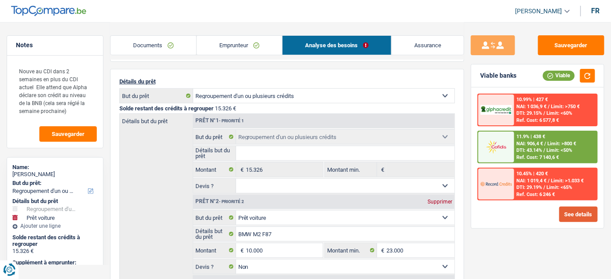
scroll to position [0, 0]
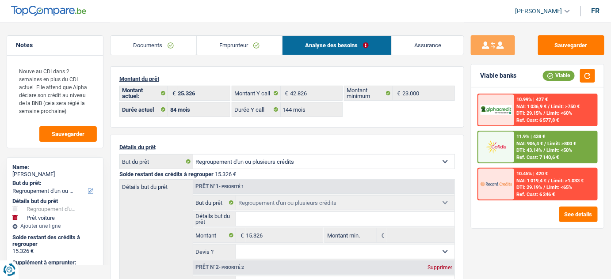
click at [244, 56] on div "Documents Emprunteur Analyse des besoins Assurance" at bounding box center [287, 41] width 355 height 38
click at [259, 32] on div "Documents Emprunteur Analyse des besoins Assurance" at bounding box center [287, 41] width 355 height 38
click at [229, 45] on link "Emprunteur" at bounding box center [239, 45] width 85 height 19
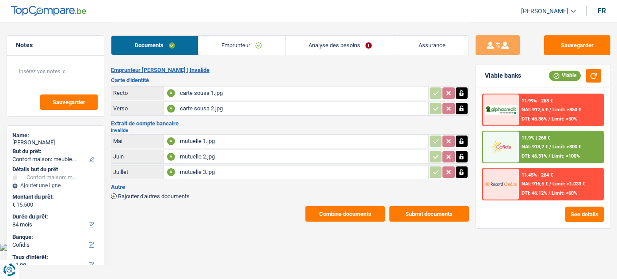
select select "household"
select select "84"
select select "cofidis"
select select "84"
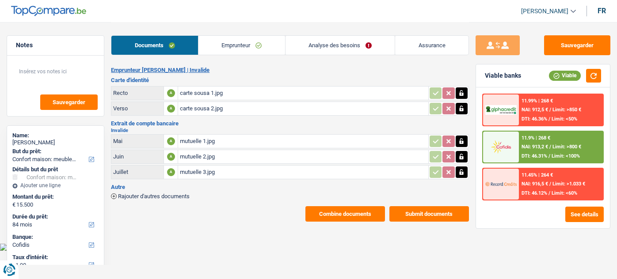
select select "84"
select select "household"
select select "false"
select select "84"
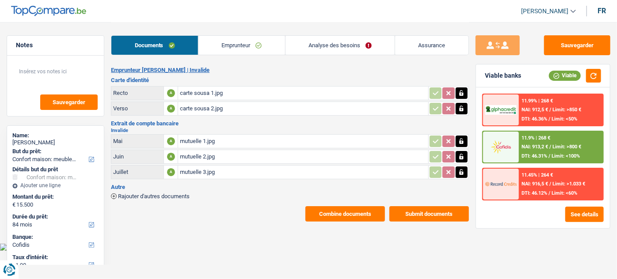
click at [346, 45] on link "Analyse des besoins" at bounding box center [341, 45] width 110 height 19
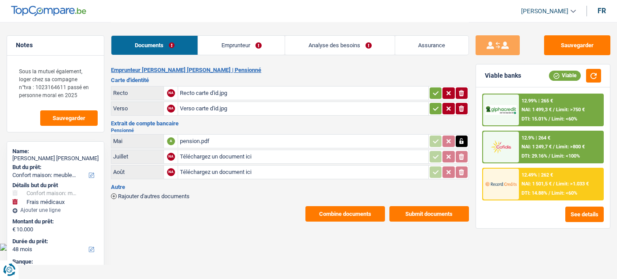
select select "household"
select select "medical"
select select "48"
select select "cofidis"
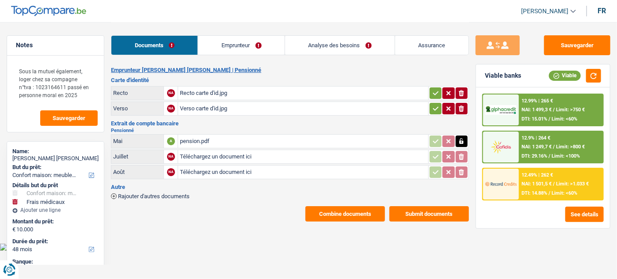
click at [210, 143] on div "pension.pdf" at bounding box center [303, 141] width 246 height 13
click at [238, 51] on link "Emprunteur" at bounding box center [241, 45] width 87 height 19
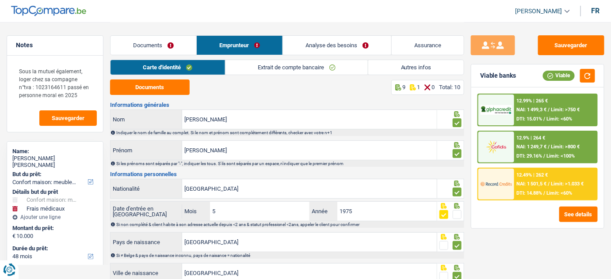
click at [400, 71] on link "Autres infos" at bounding box center [415, 67] width 95 height 15
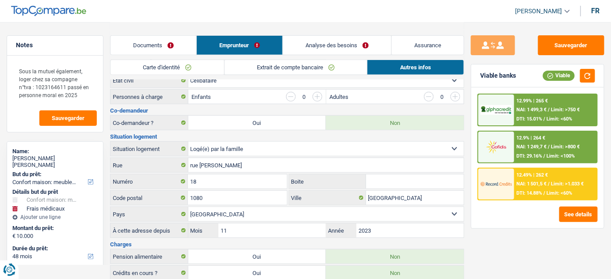
scroll to position [157, 0]
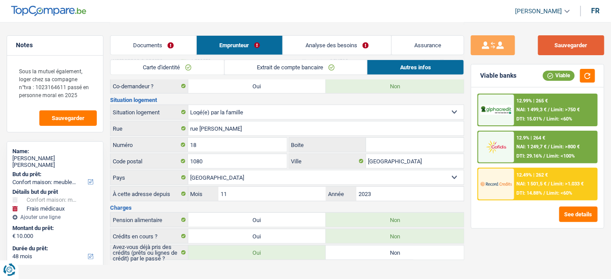
click at [584, 39] on button "Sauvegarder" at bounding box center [571, 45] width 66 height 20
click at [188, 70] on link "Carte d'identité" at bounding box center [168, 67] width 114 height 15
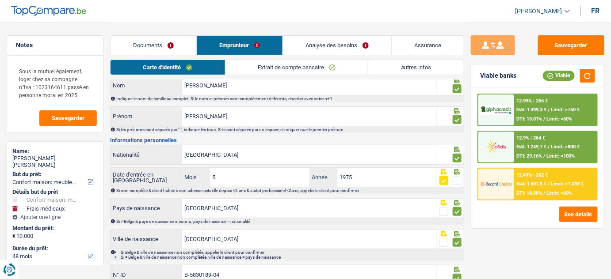
scroll to position [0, 0]
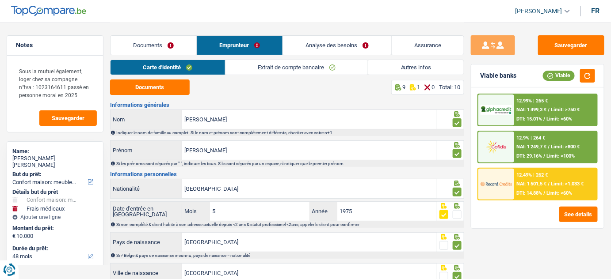
click at [405, 65] on link "Autres infos" at bounding box center [415, 67] width 95 height 15
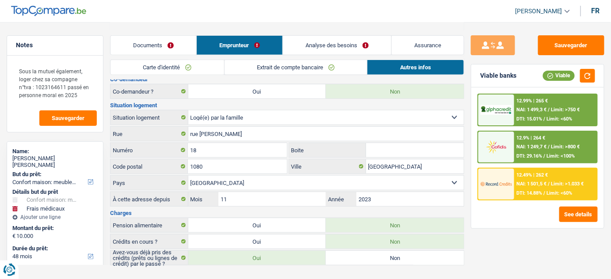
scroll to position [157, 0]
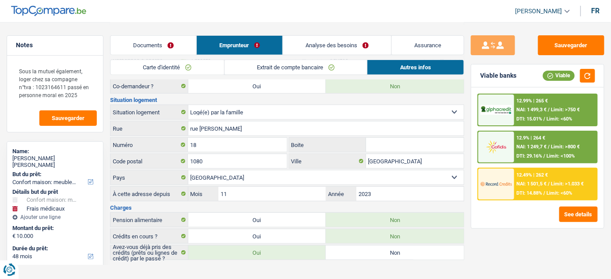
click at [168, 49] on link "Documents" at bounding box center [154, 45] width 86 height 19
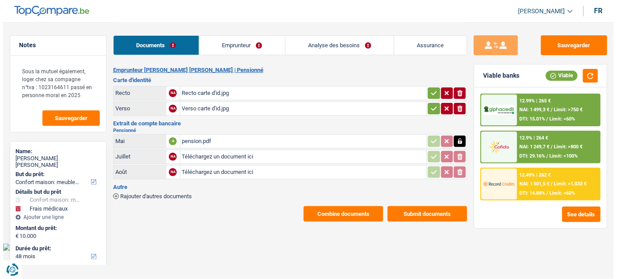
scroll to position [0, 0]
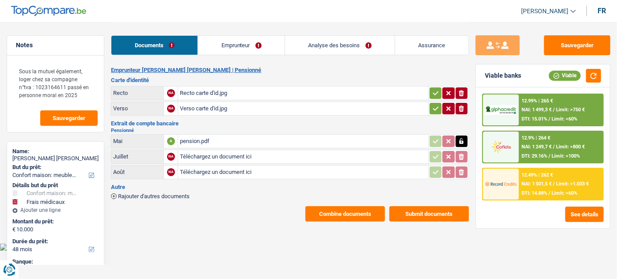
click at [215, 137] on div "pension.pdf" at bounding box center [303, 141] width 246 height 13
click at [210, 137] on div "pension.pdf" at bounding box center [303, 141] width 246 height 13
click at [227, 136] on div "pension.pdf" at bounding box center [303, 141] width 246 height 13
click at [233, 139] on div "pension.pdf" at bounding box center [303, 141] width 246 height 13
click at [613, 43] on div "Sauvegarder Viable banks Viable 12.99% | 265 € NAI: 1 499,3 € / Limit: >750 € D…" at bounding box center [543, 150] width 148 height 230
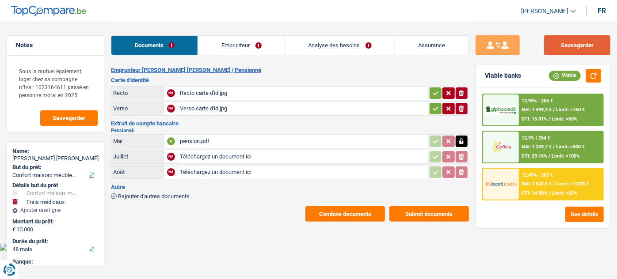
click at [564, 42] on button "Sauvegarder" at bounding box center [577, 45] width 66 height 20
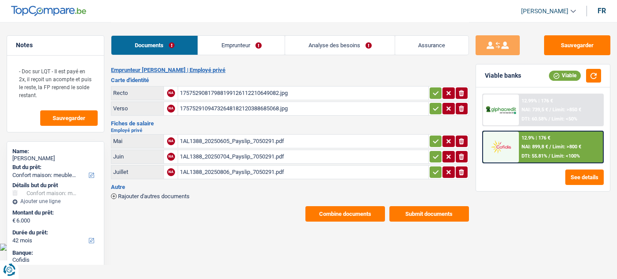
select select "household"
select select "42"
select select "32"
select select "rents"
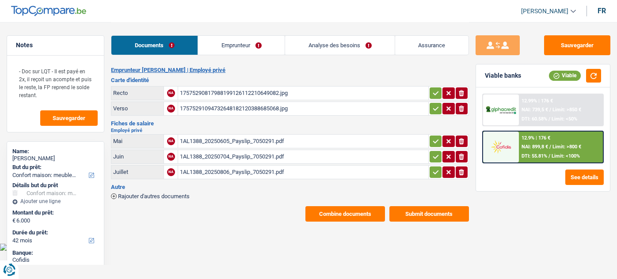
select select "carLoan"
select select "48"
drag, startPoint x: 0, startPoint y: 0, endPoint x: 282, endPoint y: 51, distance: 286.1
click at [270, 48] on link "Emprunteur" at bounding box center [241, 45] width 87 height 19
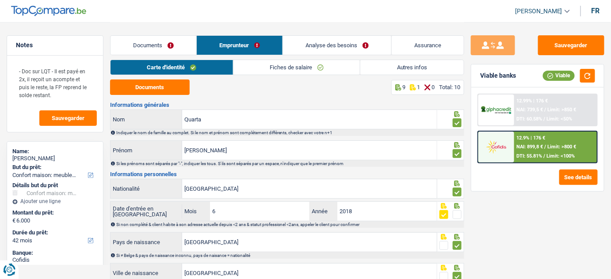
click at [403, 60] on link "Autres infos" at bounding box center [411, 67] width 103 height 15
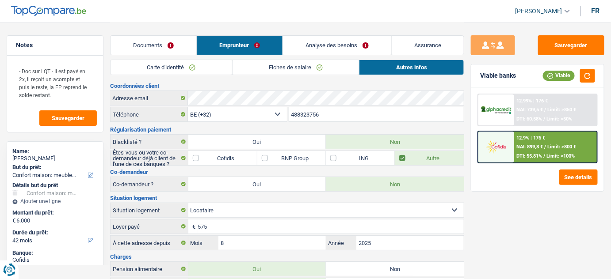
click at [403, 67] on link "Autres infos" at bounding box center [411, 67] width 104 height 15
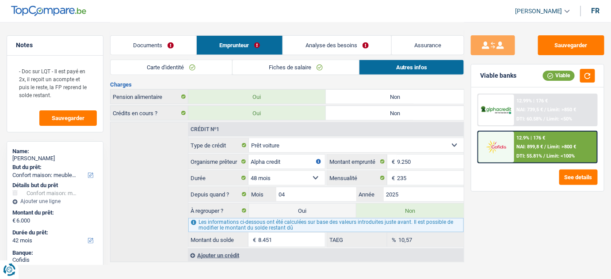
scroll to position [175, 0]
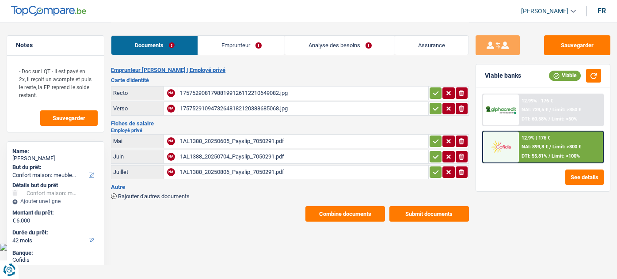
select select "household"
select select "42"
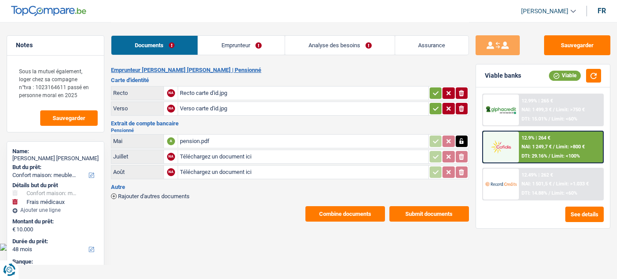
select select "household"
select select "medical"
select select "48"
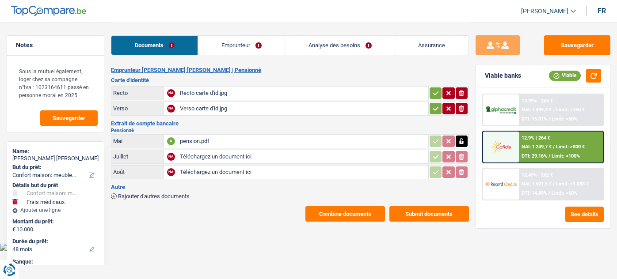
select select "48"
select select "household"
select select "yes"
select select "medical"
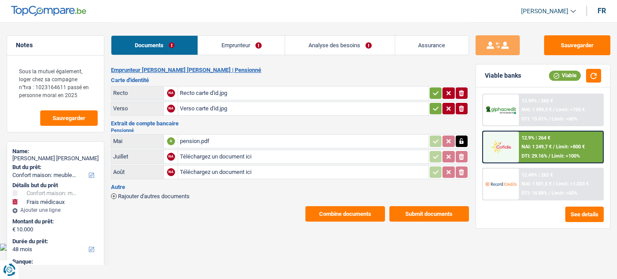
select select "yes"
select select "48"
click at [363, 41] on link "Analyse des besoins" at bounding box center [340, 45] width 110 height 19
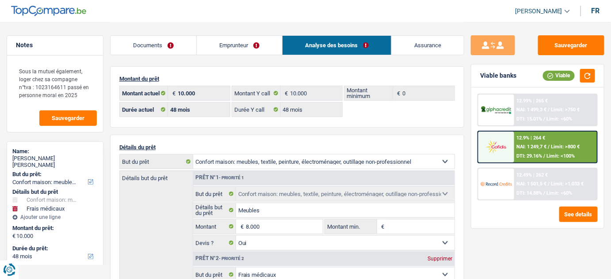
click at [553, 154] on span "Limit: <100%" at bounding box center [561, 156] width 28 height 6
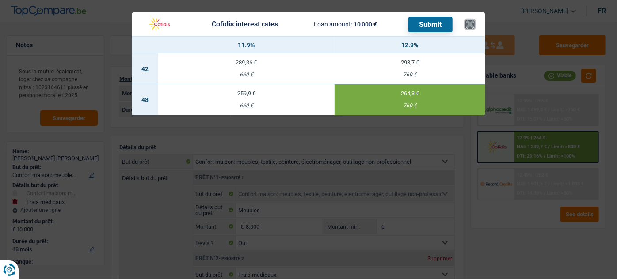
click at [469, 25] on button "×" at bounding box center [469, 24] width 9 height 9
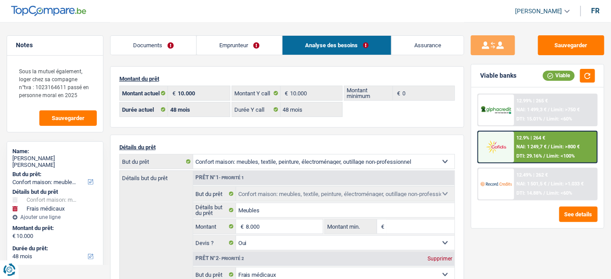
click at [270, 45] on link "Emprunteur" at bounding box center [239, 45] width 85 height 19
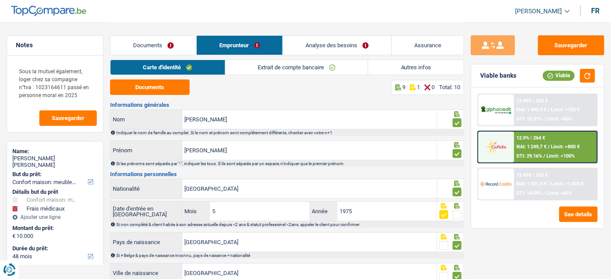
click at [298, 67] on link "Extrait de compte bancaire" at bounding box center [296, 67] width 143 height 15
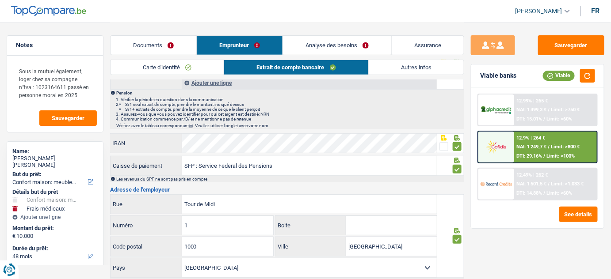
scroll to position [230, 0]
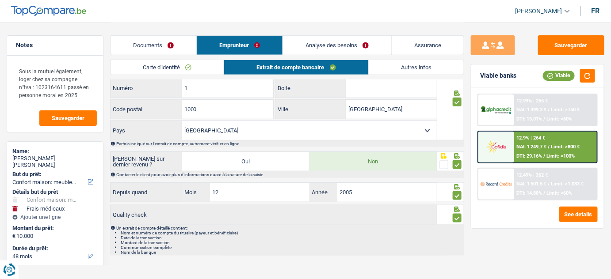
click at [171, 50] on link "Documents" at bounding box center [154, 45] width 86 height 19
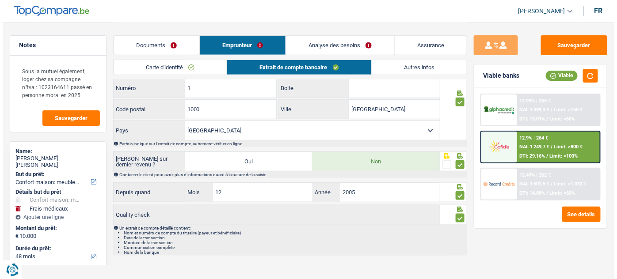
scroll to position [0, 0]
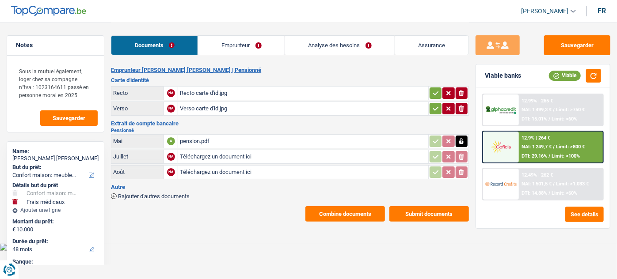
click at [210, 140] on div "pension.pdf" at bounding box center [303, 141] width 246 height 13
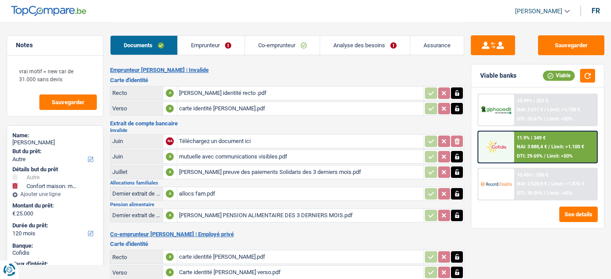
select select "other"
select select "household"
select select "120"
click at [304, 44] on link "Co-emprunteur" at bounding box center [282, 45] width 75 height 19
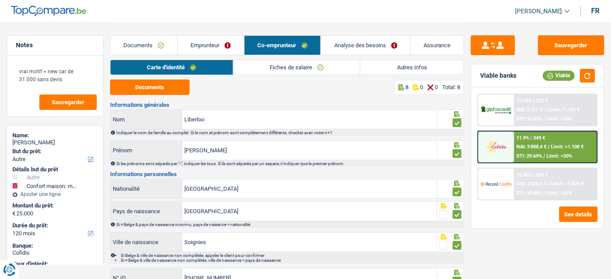
click at [344, 49] on link "Analyse des besoins" at bounding box center [365, 45] width 89 height 19
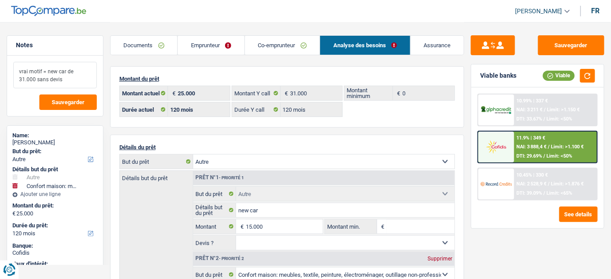
click at [60, 79] on textarea "vrai motif = new car de 31.000 sans devis" at bounding box center [55, 75] width 84 height 27
drag, startPoint x: 206, startPoint y: 45, endPoint x: 235, endPoint y: 45, distance: 28.3
click at [206, 45] on link "Emprunteur" at bounding box center [211, 45] width 67 height 19
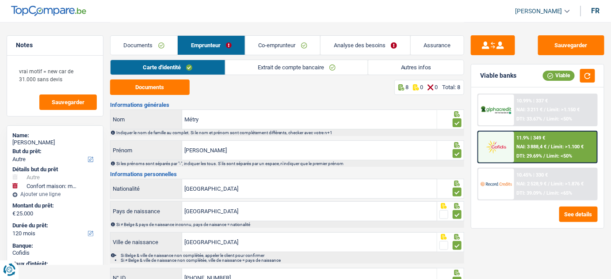
click at [404, 64] on link "Autres infos" at bounding box center [415, 67] width 95 height 15
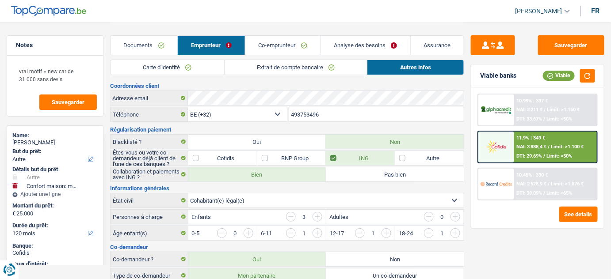
click at [147, 49] on link "Documents" at bounding box center [144, 45] width 67 height 19
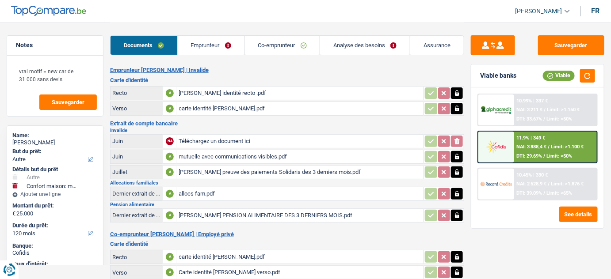
click at [206, 46] on link "Emprunteur" at bounding box center [211, 45] width 67 height 19
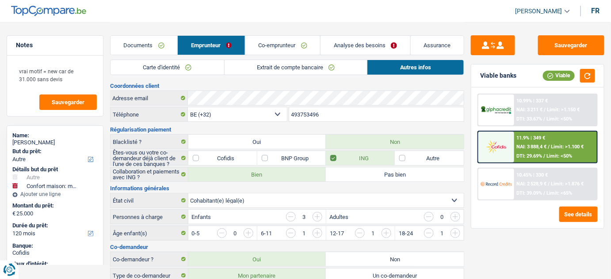
click at [380, 46] on link "Analyse des besoins" at bounding box center [365, 45] width 90 height 19
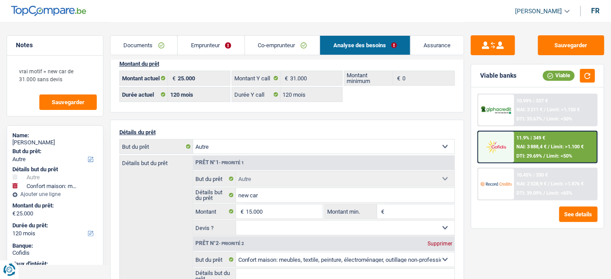
scroll to position [40, 0]
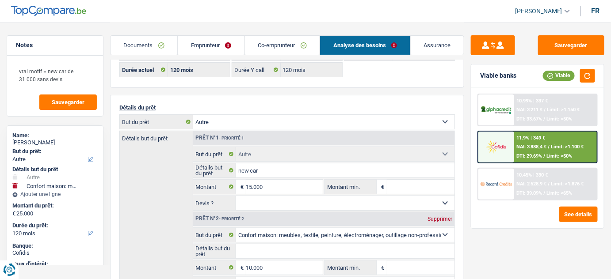
click at [209, 37] on link "Emprunteur" at bounding box center [211, 45] width 67 height 19
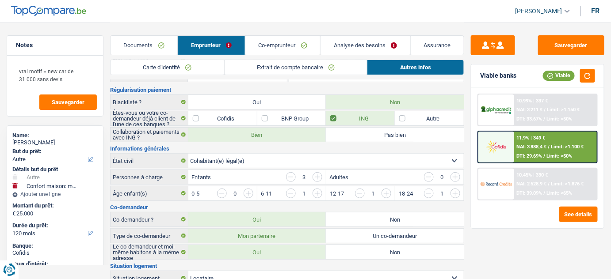
scroll to position [0, 0]
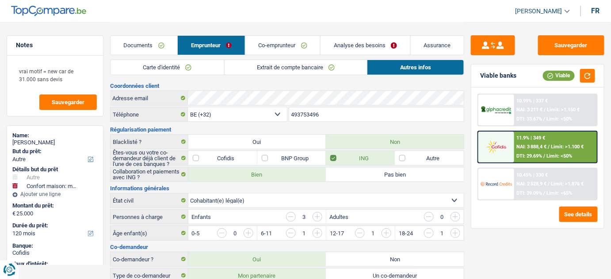
click at [259, 64] on link "Extrait de compte bancaire" at bounding box center [296, 67] width 143 height 15
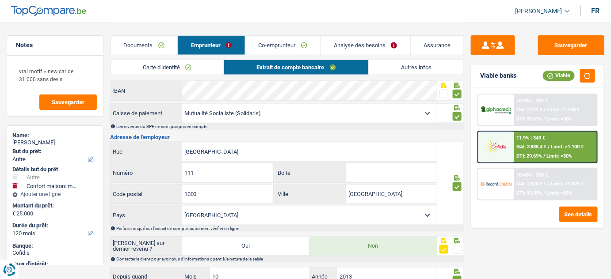
scroll to position [402, 0]
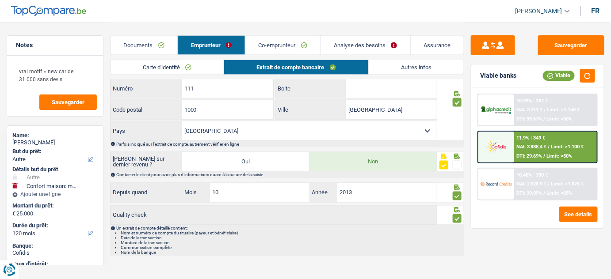
click at [391, 72] on link "Autres infos" at bounding box center [416, 67] width 95 height 15
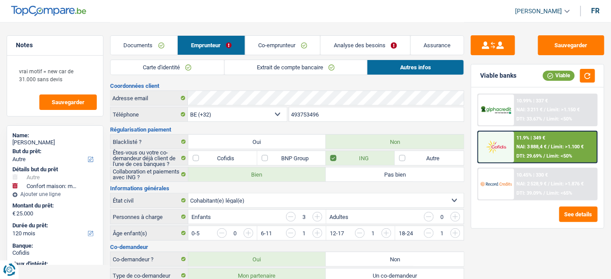
scroll to position [0, 0]
click at [351, 41] on link "Analyse des besoins" at bounding box center [365, 45] width 90 height 19
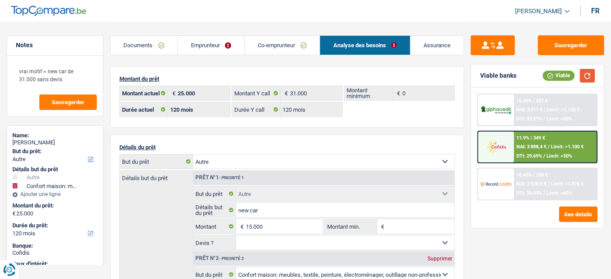
click at [595, 76] on button "button" at bounding box center [587, 76] width 15 height 14
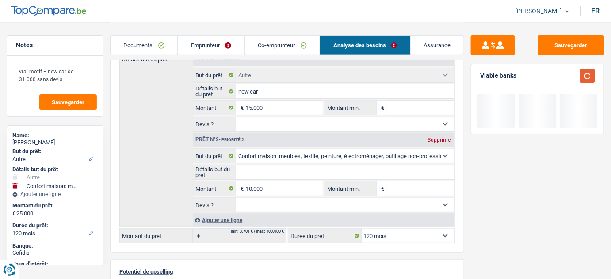
scroll to position [121, 0]
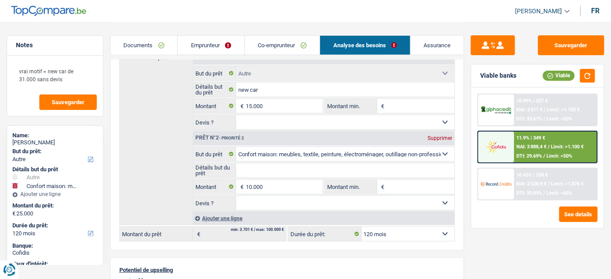
click at [438, 136] on div "Supprimer" at bounding box center [439, 138] width 29 height 5
type input "15.000"
select select "60"
type input "15.000"
select select "60"
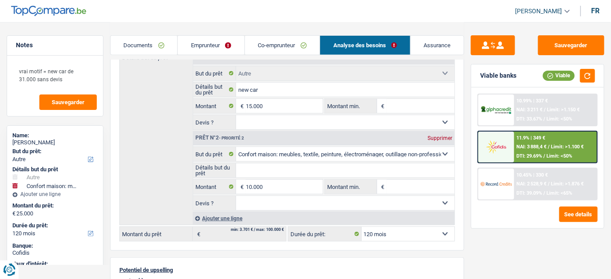
type input "15.000"
select select "60"
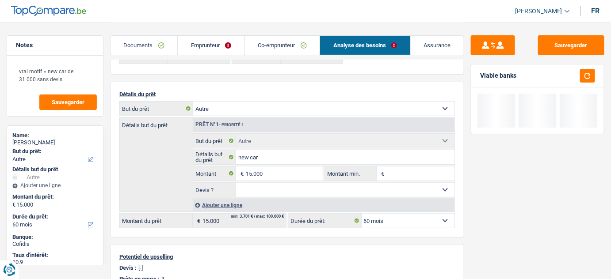
scroll to position [120, 0]
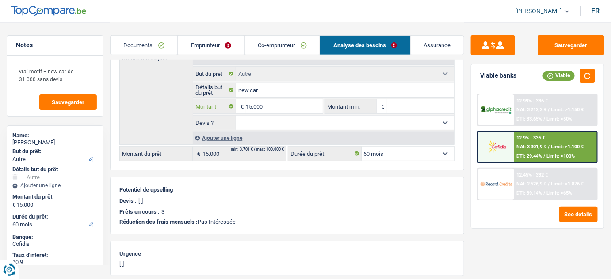
click at [250, 103] on input "15.000" at bounding box center [284, 106] width 77 height 14
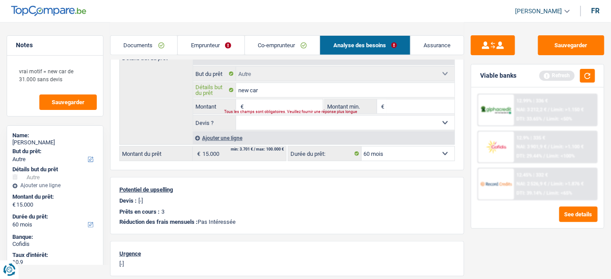
type input "0"
click at [286, 84] on input "new car" at bounding box center [345, 90] width 219 height 14
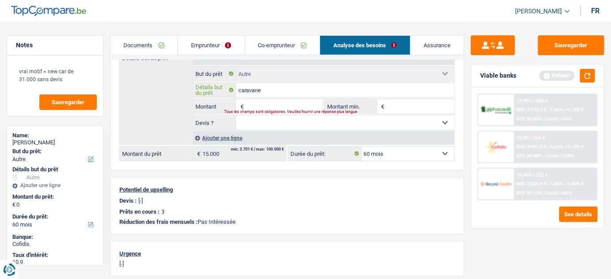
type input "caravane"
click at [263, 101] on input "Montant" at bounding box center [284, 106] width 77 height 14
drag, startPoint x: 263, startPoint y: 101, endPoint x: 256, endPoint y: 102, distance: 7.6
click at [256, 102] on input "Montant" at bounding box center [284, 106] width 77 height 14
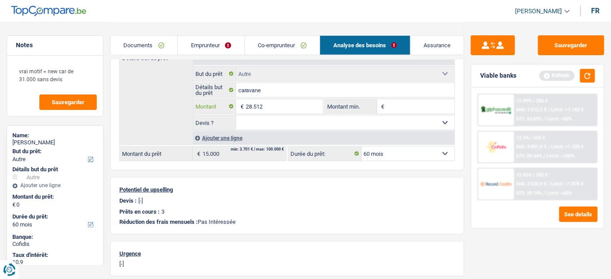
type input "28.512"
select select "120"
type input "28.512"
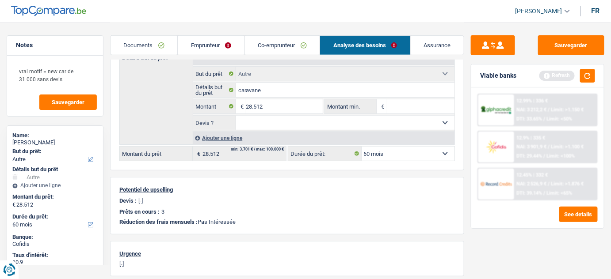
click at [261, 120] on select "Oui Non Non répondu Sélectionner une option" at bounding box center [345, 123] width 219 height 14
select select "120"
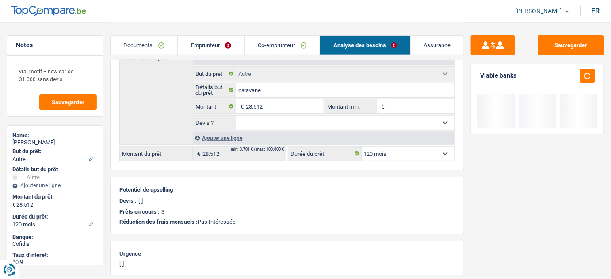
select select "yes"
click at [236, 116] on select "Oui Non Non répondu Sélectionner une option" at bounding box center [345, 123] width 219 height 14
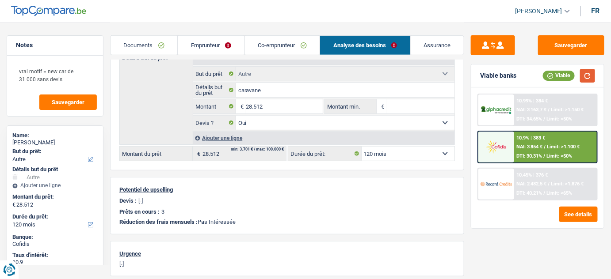
click at [591, 77] on button "button" at bounding box center [587, 76] width 15 height 14
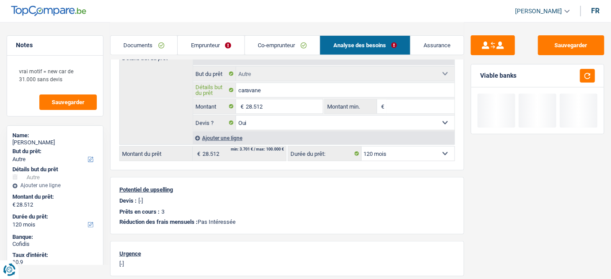
click at [269, 89] on input "caravane" at bounding box center [345, 90] width 219 height 14
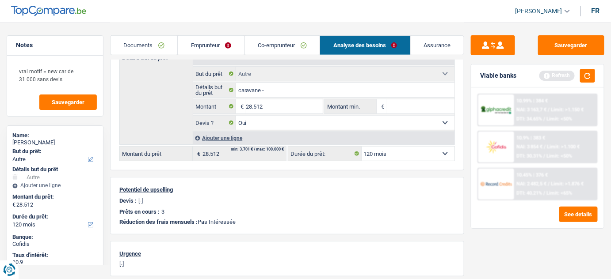
click at [226, 48] on link "Emprunteur" at bounding box center [211, 45] width 67 height 19
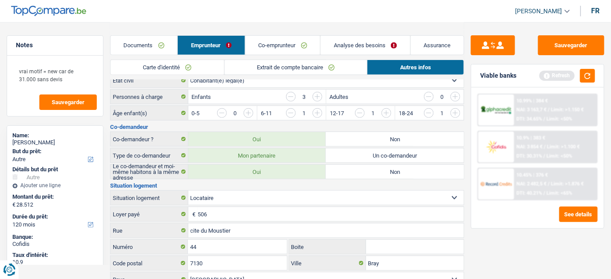
scroll to position [0, 0]
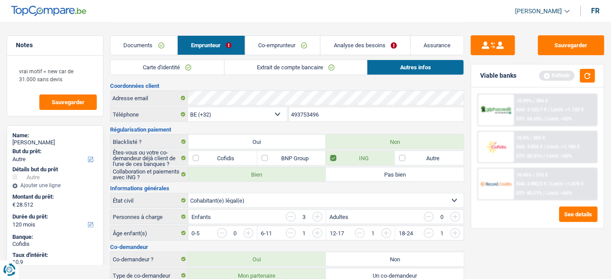
click at [278, 69] on link "Extrait de compte bancaire" at bounding box center [296, 67] width 143 height 15
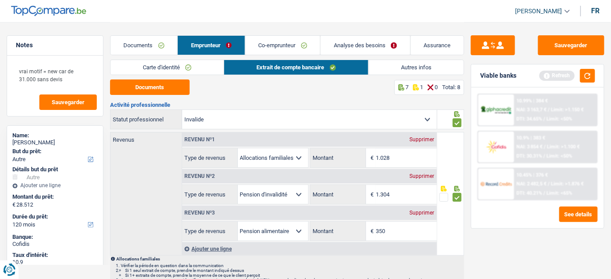
click at [405, 65] on link "Autres infos" at bounding box center [416, 67] width 95 height 15
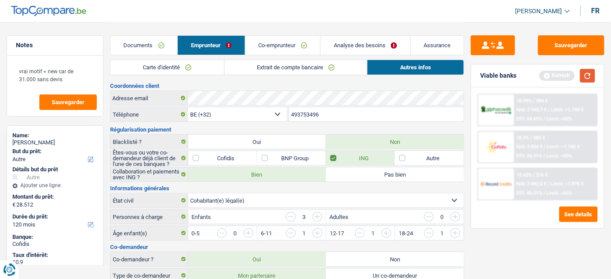
click at [589, 70] on button "button" at bounding box center [587, 76] width 15 height 14
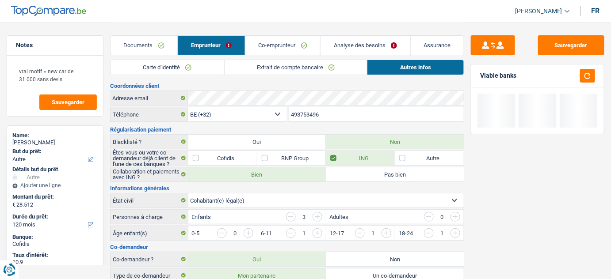
click at [299, 43] on link "Co-emprunteur" at bounding box center [282, 45] width 75 height 19
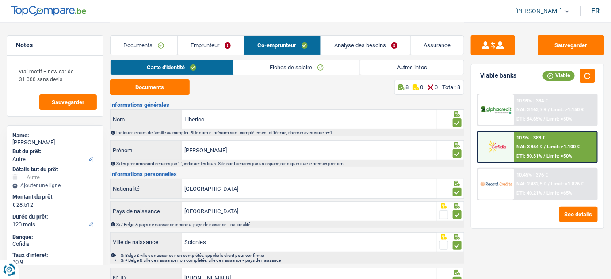
click at [323, 70] on link "Fiches de salaire" at bounding box center [296, 67] width 127 height 15
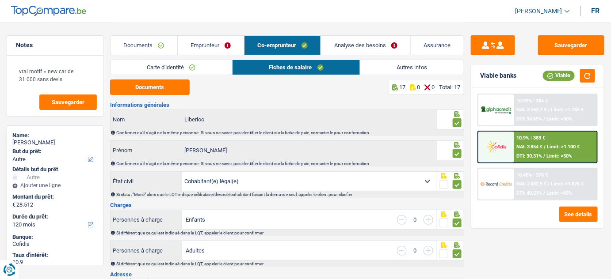
click at [387, 64] on link "Autres infos" at bounding box center [411, 67] width 103 height 15
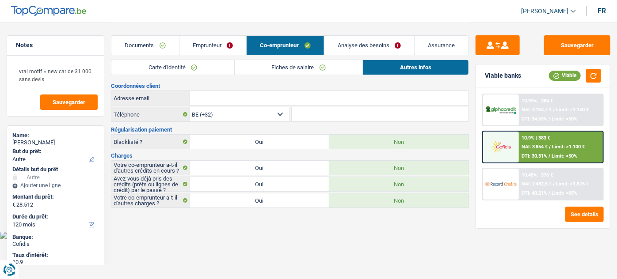
click at [225, 47] on link "Emprunteur" at bounding box center [212, 45] width 67 height 19
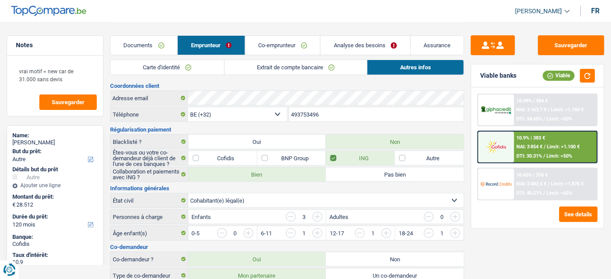
click at [273, 65] on link "Extrait de compte bancaire" at bounding box center [296, 67] width 143 height 15
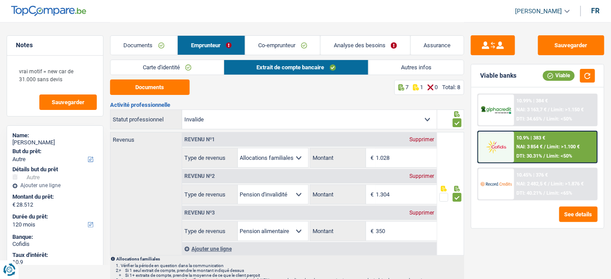
click at [278, 44] on link "Co-emprunteur" at bounding box center [282, 45] width 75 height 19
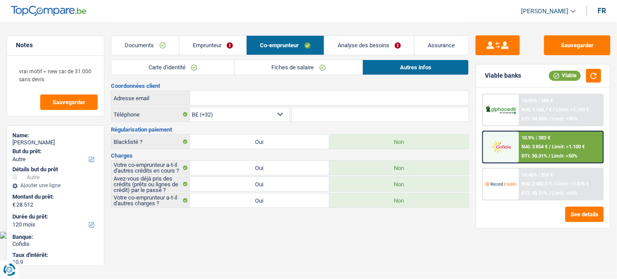
click at [355, 53] on link "Analyse des besoins" at bounding box center [369, 45] width 90 height 19
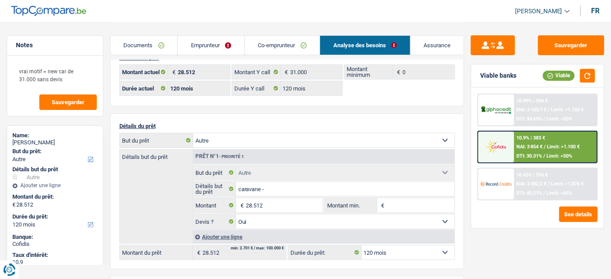
scroll to position [40, 0]
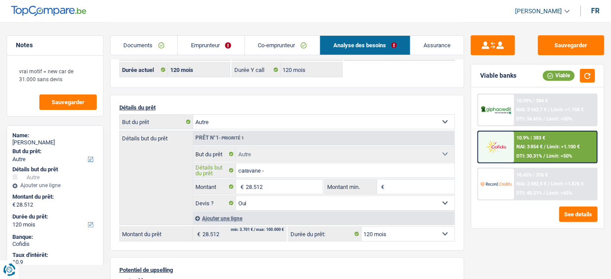
click at [273, 172] on input "caravane -" at bounding box center [345, 171] width 219 height 14
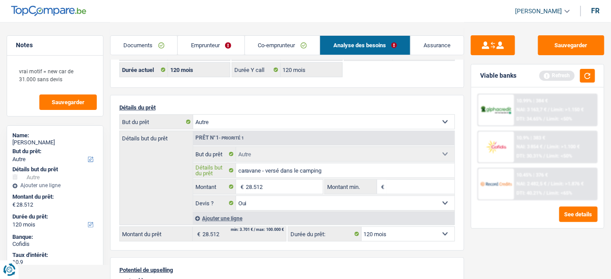
type input "caravane - versé dans le camping"
click at [588, 74] on button "button" at bounding box center [587, 76] width 15 height 14
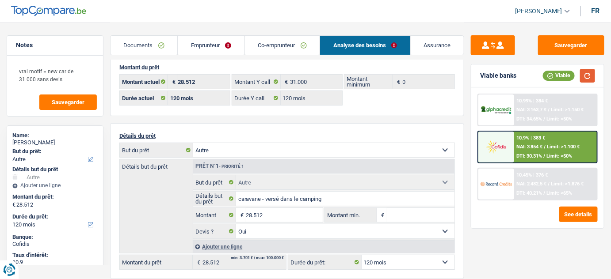
scroll to position [0, 0]
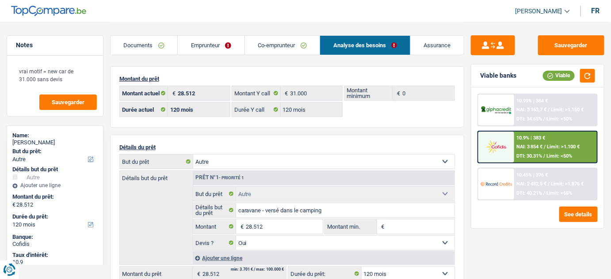
click at [238, 46] on link "Emprunteur" at bounding box center [211, 45] width 67 height 19
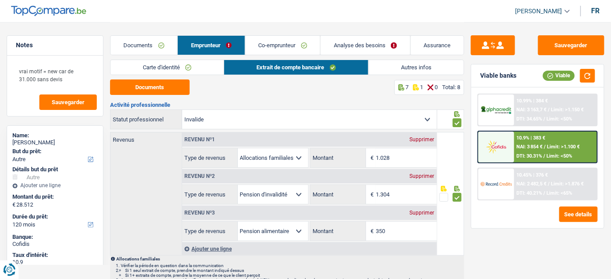
click at [423, 63] on link "Autres infos" at bounding box center [416, 67] width 95 height 15
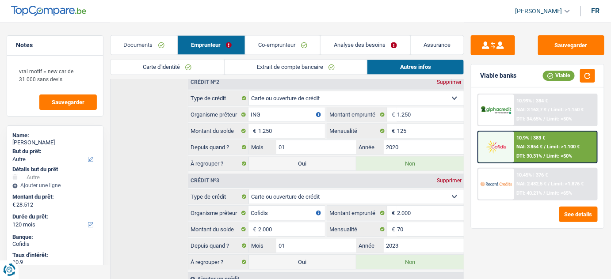
scroll to position [500, 0]
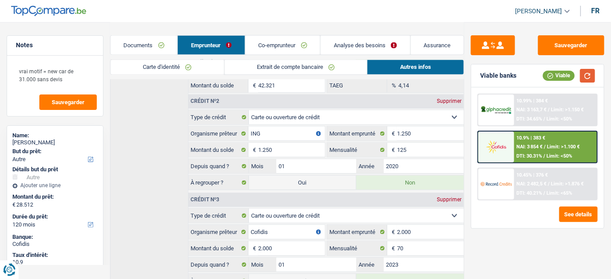
click at [583, 77] on button "button" at bounding box center [587, 76] width 15 height 14
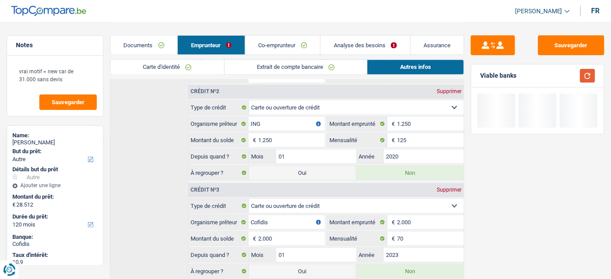
scroll to position [540, 0]
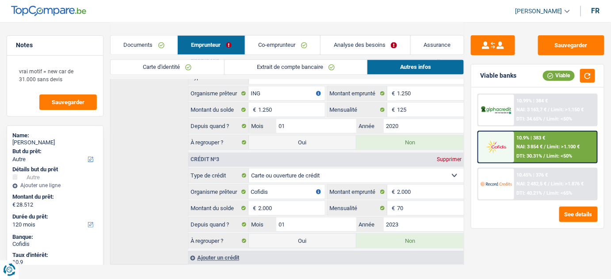
click at [305, 44] on link "Co-emprunteur" at bounding box center [282, 45] width 75 height 19
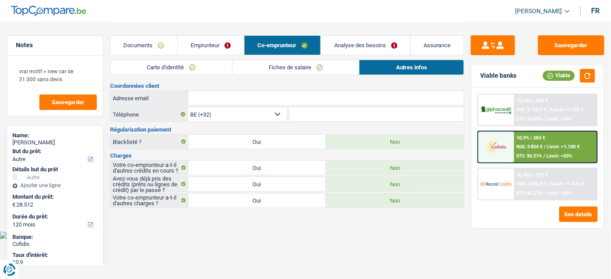
scroll to position [0, 0]
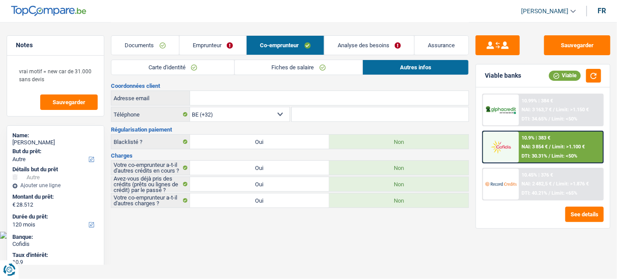
click at [352, 41] on link "Analyse des besoins" at bounding box center [369, 45] width 90 height 19
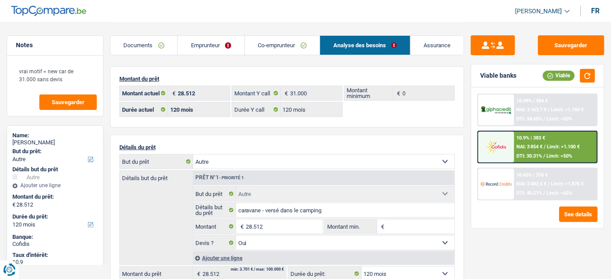
click at [224, 50] on link "Emprunteur" at bounding box center [211, 45] width 67 height 19
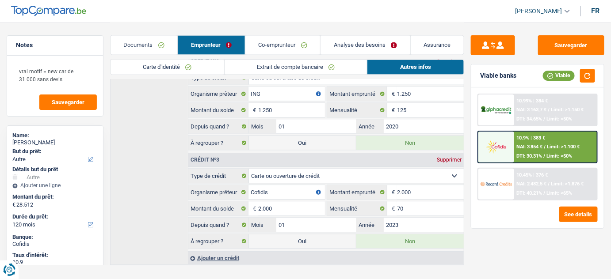
scroll to position [540, 0]
click at [585, 73] on button "button" at bounding box center [587, 76] width 15 height 14
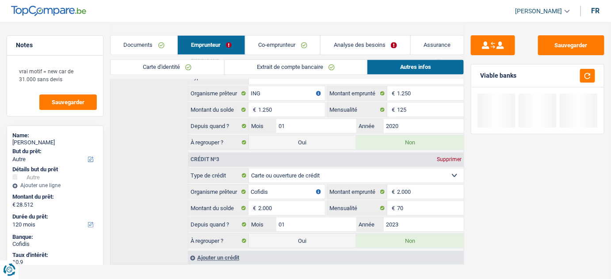
click at [301, 234] on label "Oui" at bounding box center [302, 241] width 107 height 14
click at [301, 234] on input "Oui" at bounding box center [302, 241] width 107 height 14
radio input "true"
type input "30.512"
radio input "false"
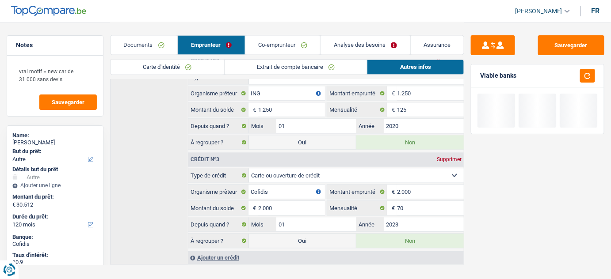
select select "refinancing"
select select "other"
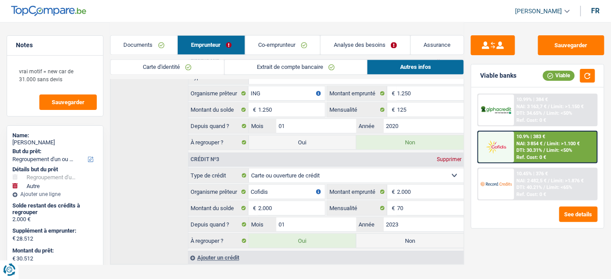
click at [277, 49] on link "Co-emprunteur" at bounding box center [282, 45] width 75 height 19
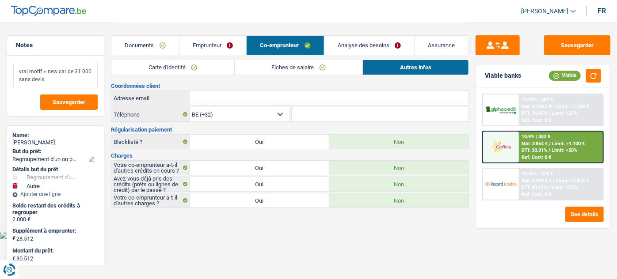
click at [65, 79] on textarea "vrai motif = new car de 31.000 sans devis" at bounding box center [55, 75] width 84 height 27
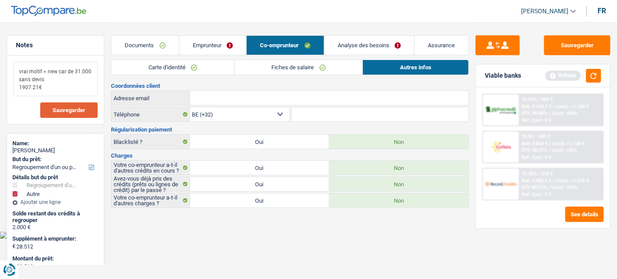
type textarea "vrai motif = new car de 31.000 sans devis 1907.21€"
click at [85, 110] on span "Sauvegarder" at bounding box center [69, 110] width 33 height 6
click at [229, 46] on link "Emprunteur" at bounding box center [212, 45] width 67 height 19
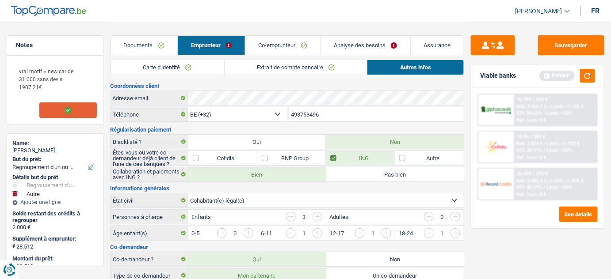
drag, startPoint x: 277, startPoint y: 61, endPoint x: 298, endPoint y: 83, distance: 30.3
click at [278, 61] on link "Extrait de compte bancaire" at bounding box center [296, 67] width 143 height 15
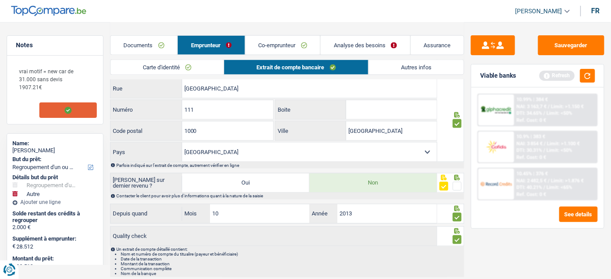
scroll to position [402, 0]
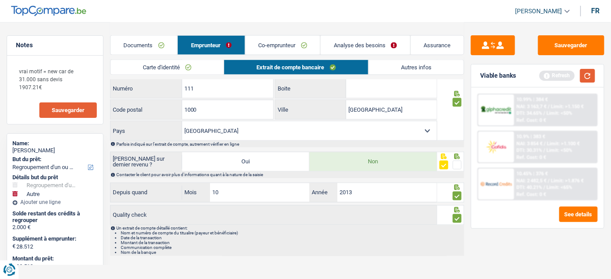
click at [587, 74] on button "button" at bounding box center [587, 76] width 15 height 14
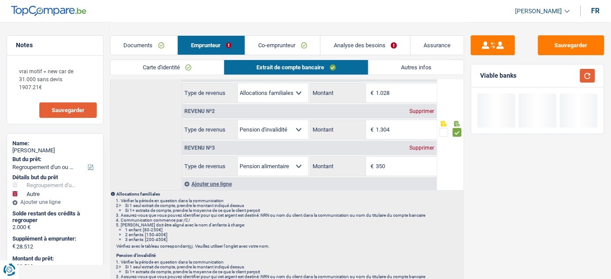
scroll to position [0, 0]
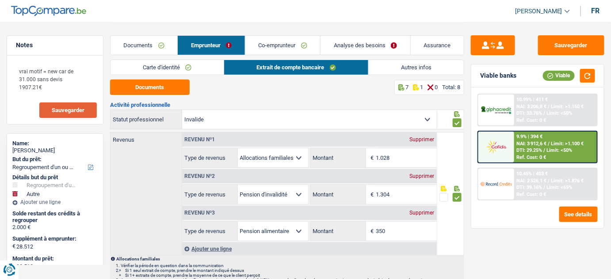
click at [395, 69] on link "Autres infos" at bounding box center [416, 67] width 95 height 15
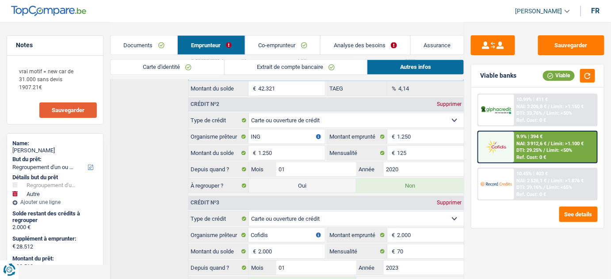
scroll to position [540, 0]
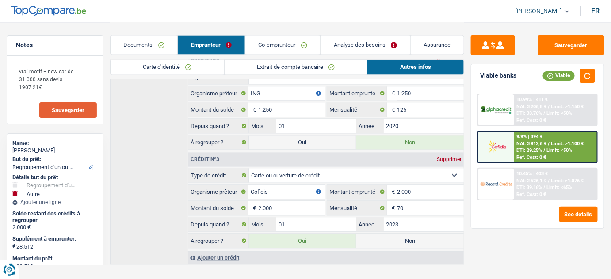
click at [283, 50] on link "Co-emprunteur" at bounding box center [282, 45] width 75 height 19
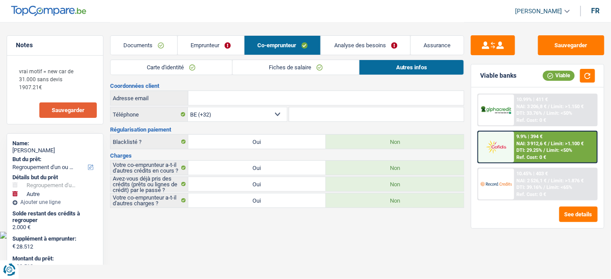
scroll to position [0, 0]
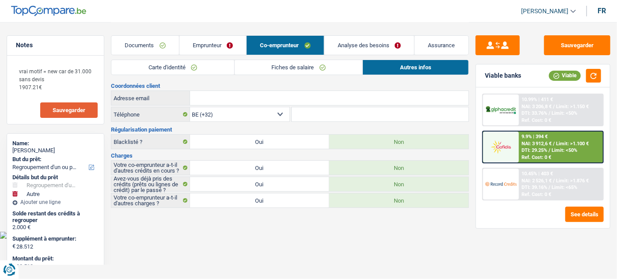
click at [304, 64] on link "Fiches de salaire" at bounding box center [299, 67] width 128 height 15
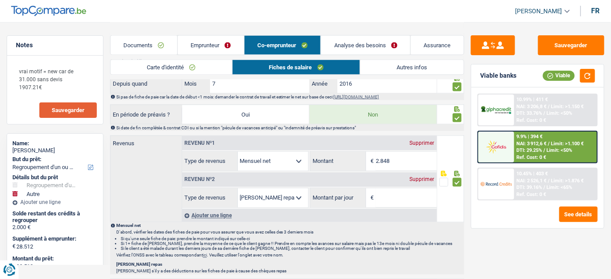
scroll to position [482, 0]
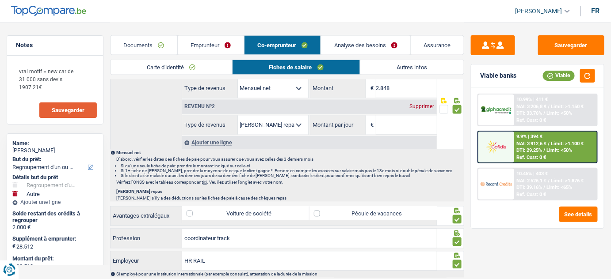
click at [421, 104] on div "Supprimer" at bounding box center [422, 106] width 29 height 5
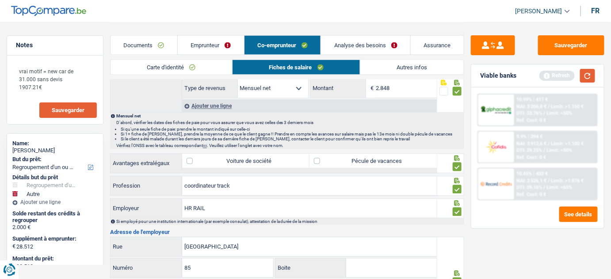
click at [588, 73] on button "button" at bounding box center [587, 76] width 15 height 14
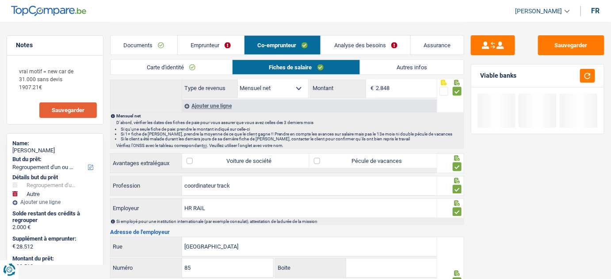
click at [210, 43] on link "Emprunteur" at bounding box center [211, 45] width 66 height 19
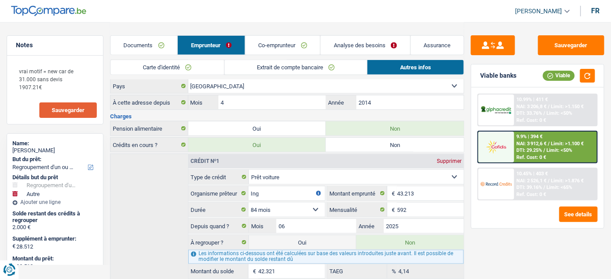
scroll to position [379, 0]
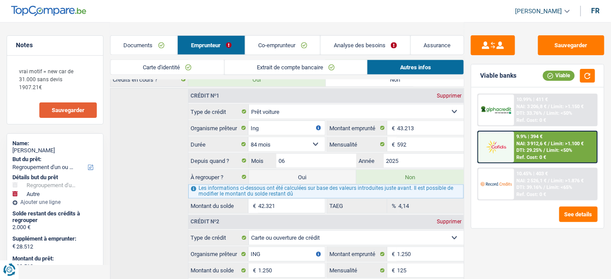
click at [284, 47] on link "Co-emprunteur" at bounding box center [282, 45] width 75 height 19
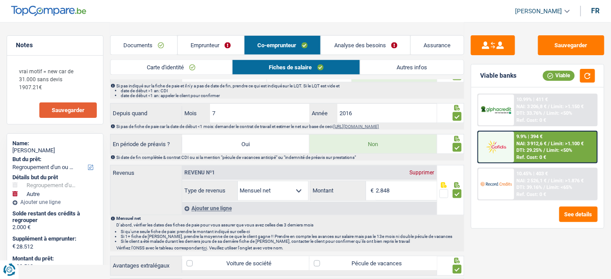
click at [387, 67] on link "Autres infos" at bounding box center [411, 67] width 103 height 15
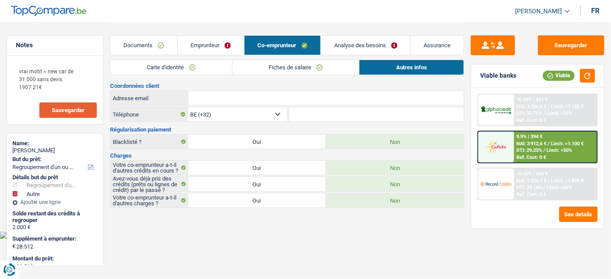
scroll to position [0, 0]
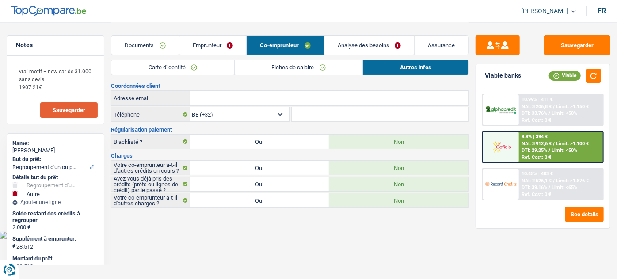
click at [255, 68] on link "Fiches de salaire" at bounding box center [299, 67] width 128 height 15
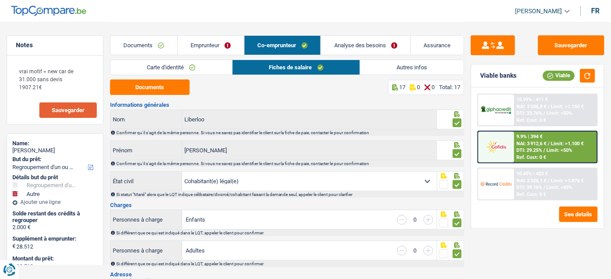
drag, startPoint x: 213, startPoint y: 45, endPoint x: 316, endPoint y: 68, distance: 106.1
click at [214, 45] on link "Emprunteur" at bounding box center [211, 45] width 66 height 19
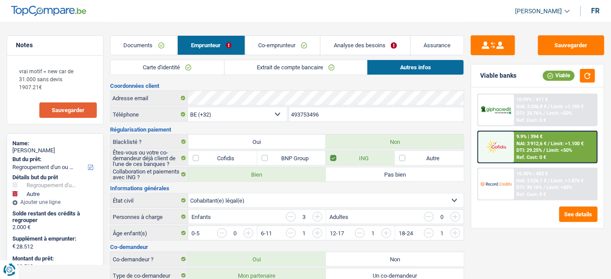
click at [310, 68] on link "Extrait de compte bancaire" at bounding box center [296, 67] width 143 height 15
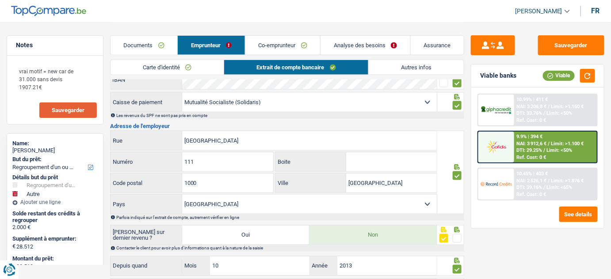
scroll to position [402, 0]
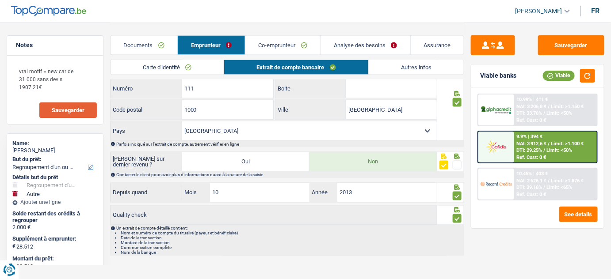
click at [408, 63] on link "Autres infos" at bounding box center [416, 67] width 95 height 15
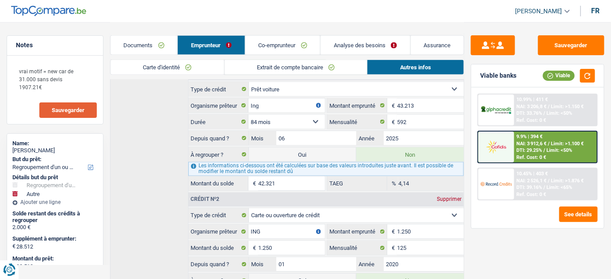
click at [280, 49] on link "Co-emprunteur" at bounding box center [282, 45] width 75 height 19
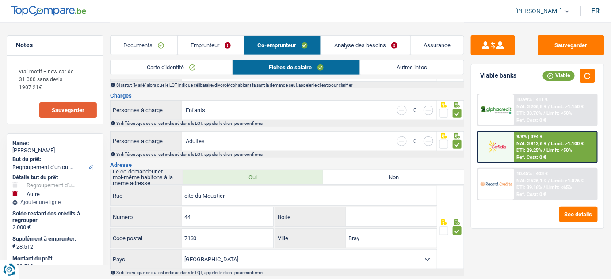
scroll to position [0, 0]
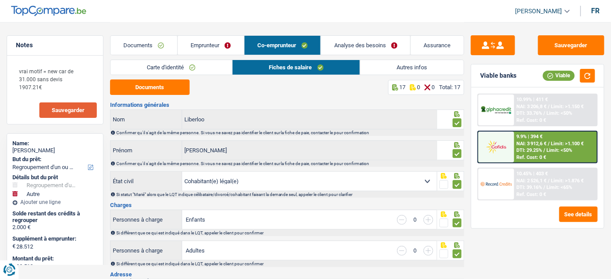
click at [400, 71] on link "Autres infos" at bounding box center [411, 67] width 103 height 15
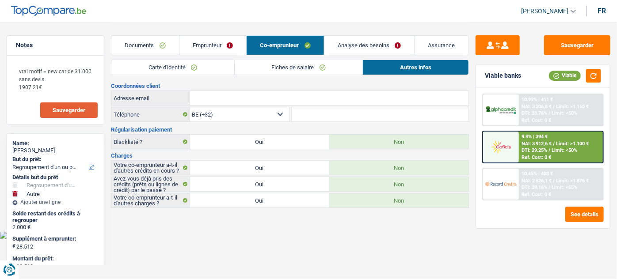
click at [355, 44] on link "Analyse des besoins" at bounding box center [369, 45] width 90 height 19
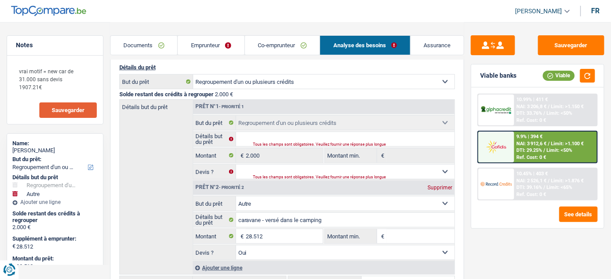
scroll to position [120, 0]
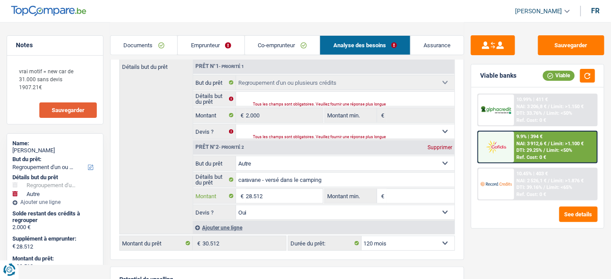
click at [248, 194] on input "28.512" at bounding box center [284, 196] width 77 height 14
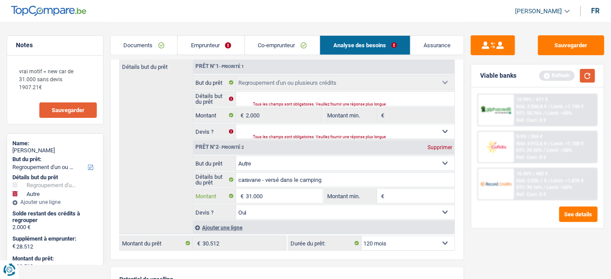
type input "31.000"
type input "33.000"
type input "31.000"
type input "33.000"
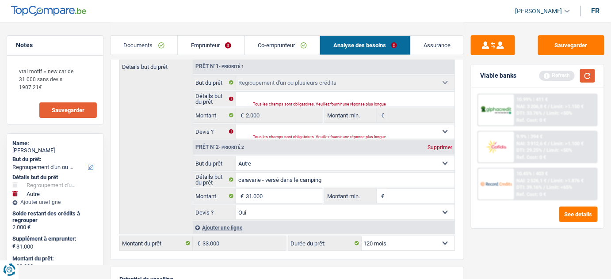
click at [587, 79] on button "button" at bounding box center [587, 76] width 15 height 14
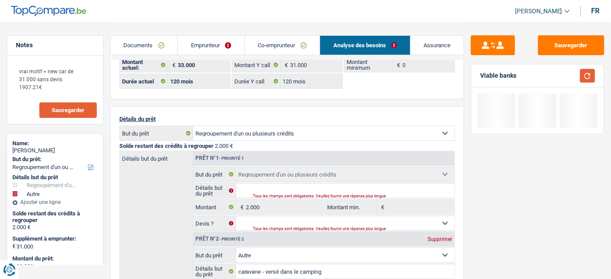
scroll to position [0, 0]
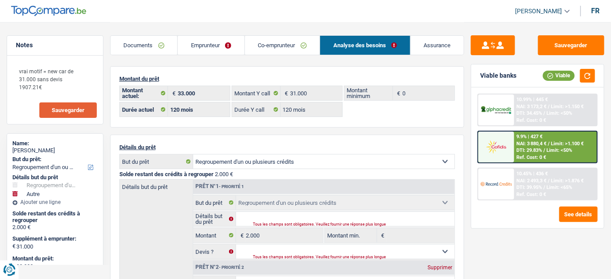
click at [214, 42] on link "Emprunteur" at bounding box center [211, 45] width 67 height 19
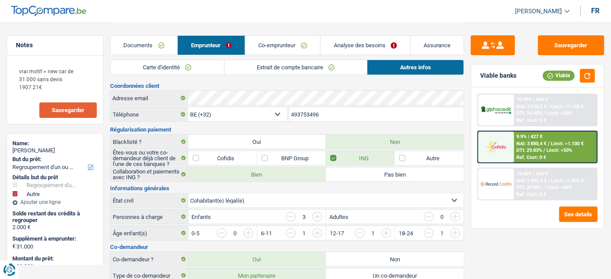
click at [278, 65] on link "Extrait de compte bancaire" at bounding box center [296, 67] width 143 height 15
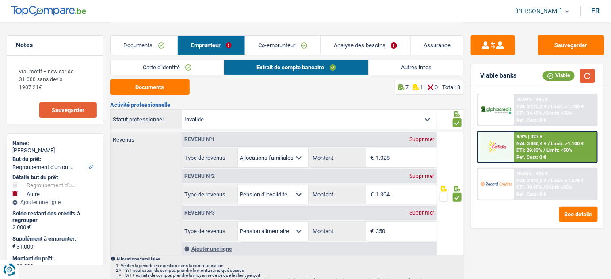
click at [586, 74] on button "button" at bounding box center [587, 76] width 15 height 14
drag, startPoint x: 393, startPoint y: 69, endPoint x: 428, endPoint y: 66, distance: 35.9
click at [393, 69] on link "Autres infos" at bounding box center [416, 67] width 95 height 15
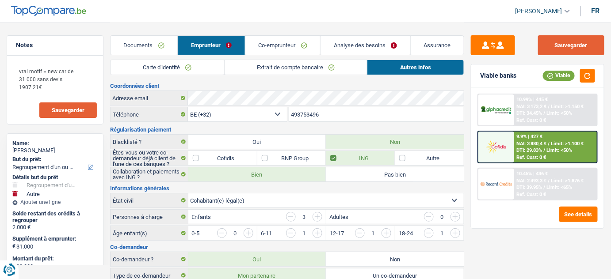
click at [579, 42] on button "Sauvegarder" at bounding box center [571, 45] width 66 height 20
click at [131, 46] on link "Documents" at bounding box center [144, 45] width 67 height 19
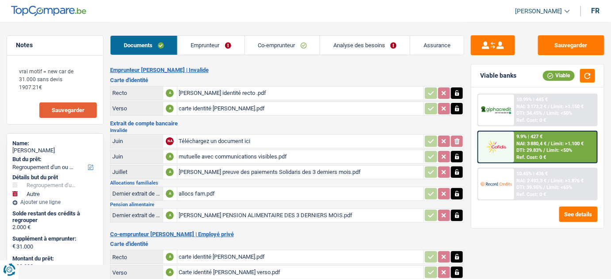
drag, startPoint x: 235, startPoint y: 43, endPoint x: 319, endPoint y: 53, distance: 84.2
click at [236, 43] on link "Emprunteur" at bounding box center [211, 45] width 67 height 19
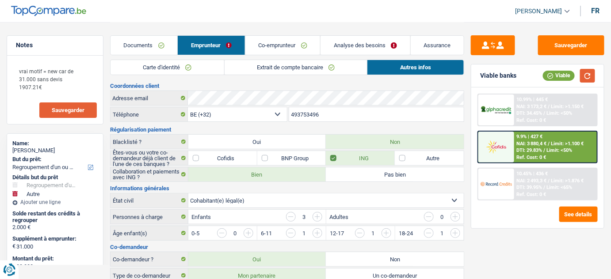
click at [587, 75] on button "button" at bounding box center [587, 76] width 15 height 14
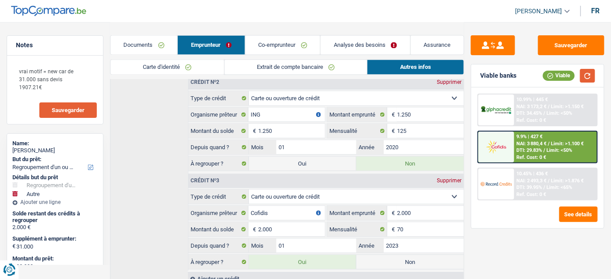
scroll to position [500, 0]
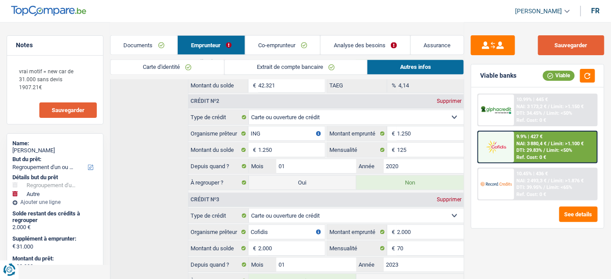
click at [594, 49] on button "Sauvegarder" at bounding box center [571, 45] width 66 height 20
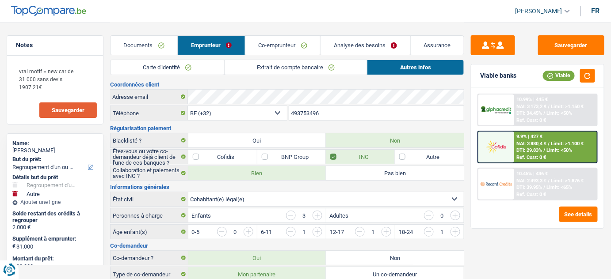
scroll to position [0, 0]
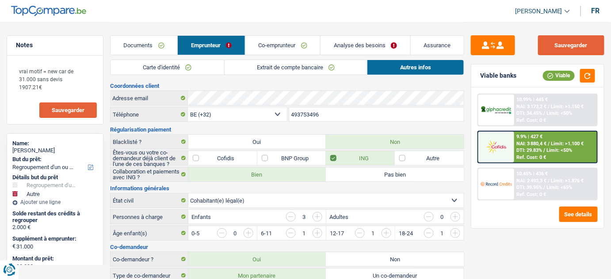
click at [577, 42] on button "Sauvegarder" at bounding box center [571, 45] width 66 height 20
click at [283, 42] on link "Co-emprunteur" at bounding box center [282, 45] width 75 height 19
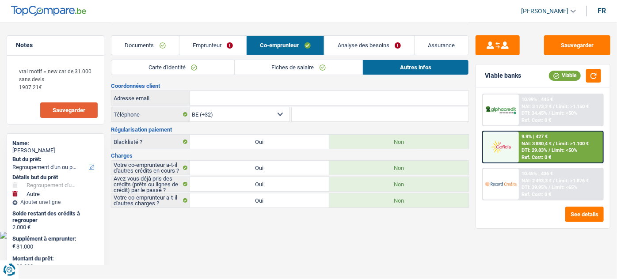
drag, startPoint x: 204, startPoint y: 44, endPoint x: 198, endPoint y: 8, distance: 36.3
click at [205, 44] on link "Emprunteur" at bounding box center [212, 45] width 67 height 19
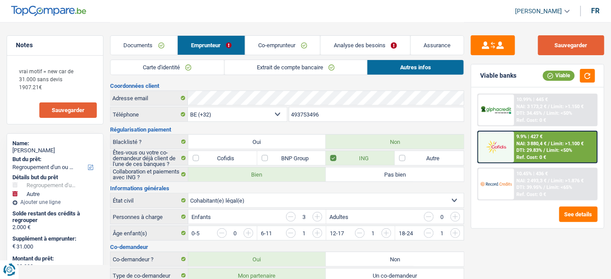
click at [568, 41] on button "Sauvegarder" at bounding box center [571, 45] width 66 height 20
click at [276, 67] on link "Extrait de compte bancaire" at bounding box center [296, 67] width 143 height 15
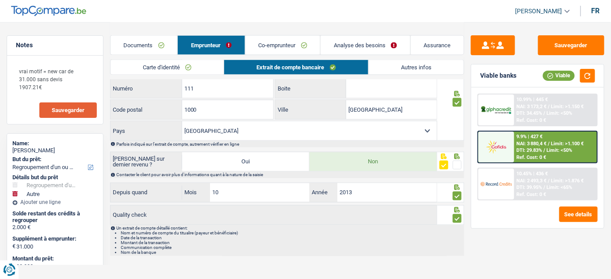
scroll to position [121, 0]
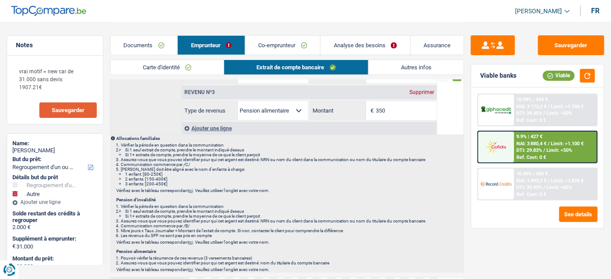
click at [357, 50] on link "Analyse des besoins" at bounding box center [365, 45] width 90 height 19
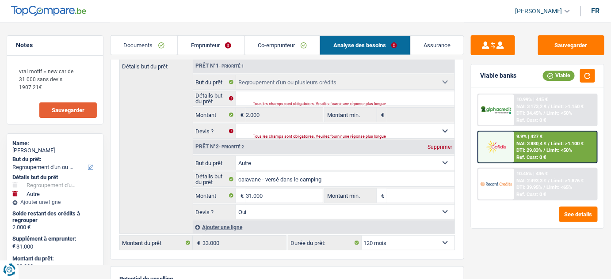
click at [222, 46] on link "Emprunteur" at bounding box center [211, 45] width 67 height 19
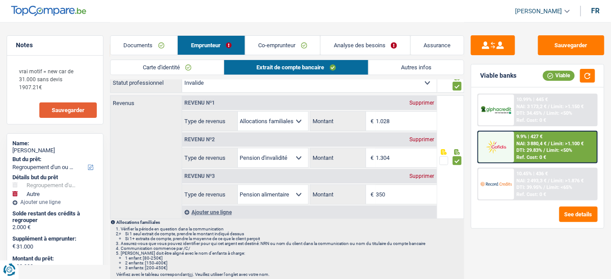
scroll to position [0, 0]
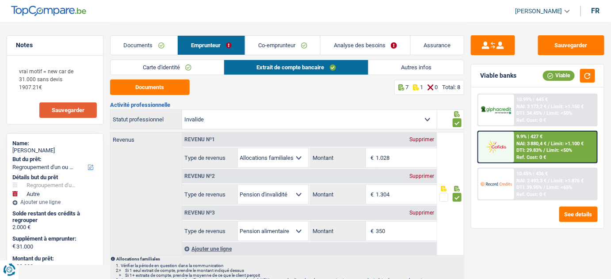
click at [155, 36] on link "Documents" at bounding box center [144, 45] width 67 height 19
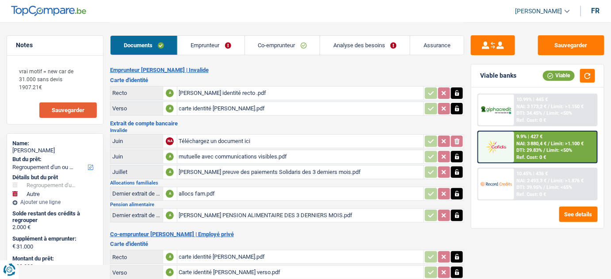
click at [259, 40] on link "Co-emprunteur" at bounding box center [282, 45] width 75 height 19
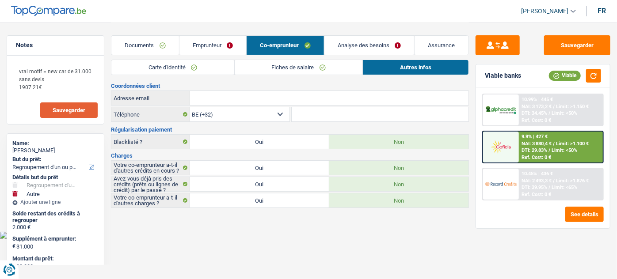
click at [350, 42] on link "Analyse des besoins" at bounding box center [369, 45] width 90 height 19
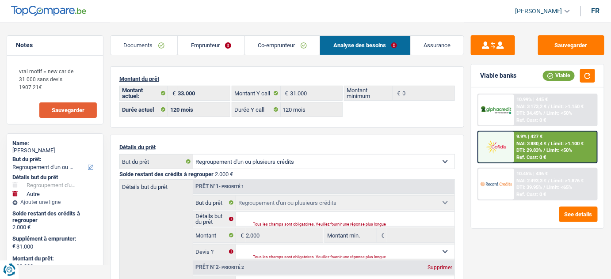
click at [150, 53] on link "Documents" at bounding box center [144, 45] width 67 height 19
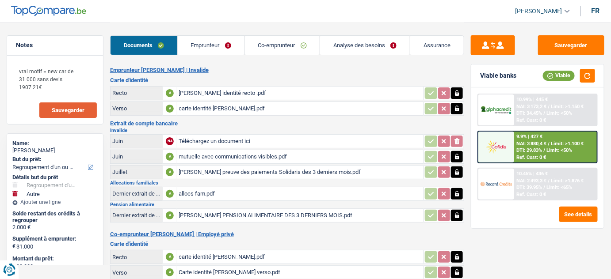
click at [201, 40] on link "Emprunteur" at bounding box center [211, 45] width 67 height 19
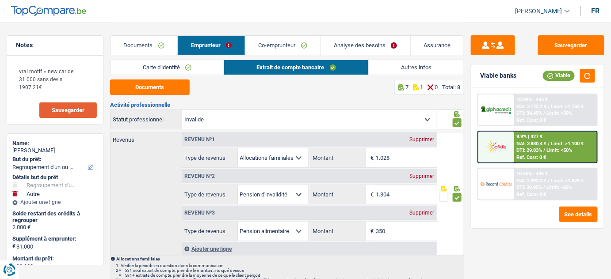
click at [181, 60] on link "Carte d'identité" at bounding box center [168, 67] width 114 height 15
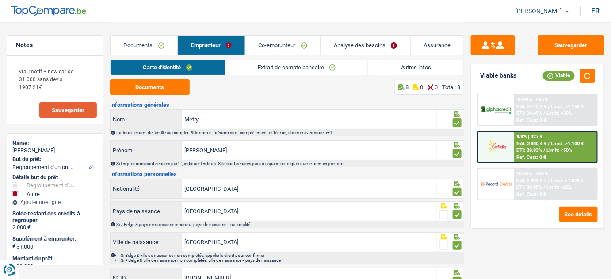
click at [411, 67] on link "Autres infos" at bounding box center [415, 67] width 95 height 15
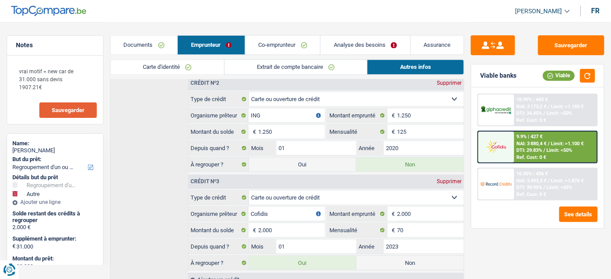
scroll to position [540, 0]
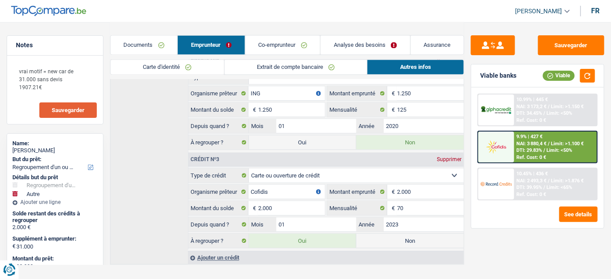
click at [298, 47] on link "Co-emprunteur" at bounding box center [282, 45] width 75 height 19
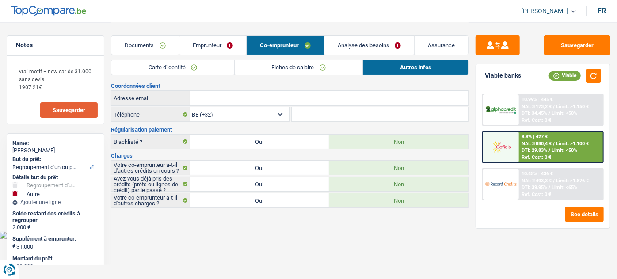
click at [350, 39] on link "Analyse des besoins" at bounding box center [369, 45] width 90 height 19
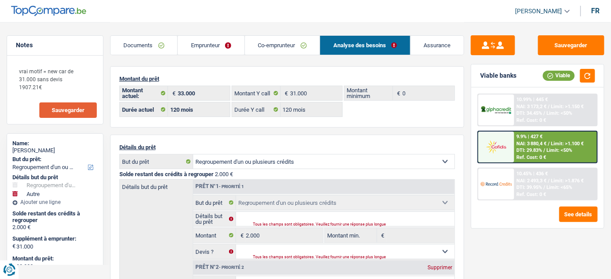
click at [226, 51] on link "Emprunteur" at bounding box center [211, 45] width 67 height 19
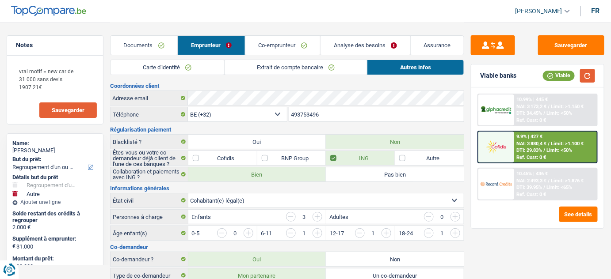
drag, startPoint x: 586, startPoint y: 76, endPoint x: 412, endPoint y: 58, distance: 174.1
click at [586, 76] on button "button" at bounding box center [587, 76] width 15 height 14
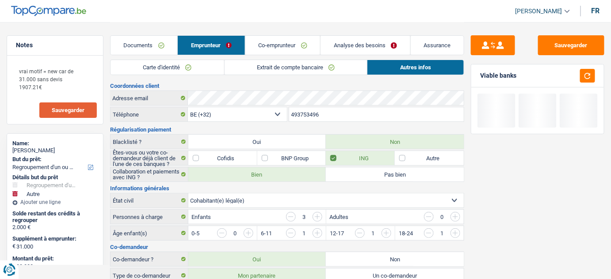
click at [277, 65] on link "Extrait de compte bancaire" at bounding box center [296, 67] width 143 height 15
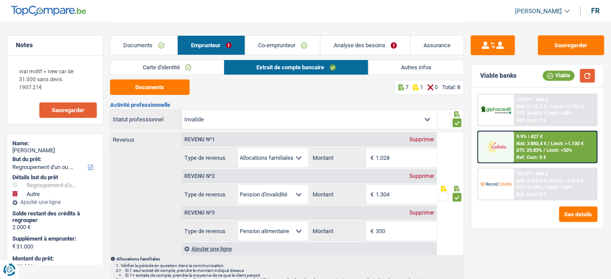
click at [587, 77] on button "button" at bounding box center [587, 76] width 15 height 14
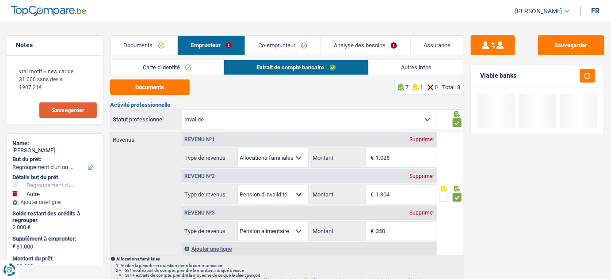
click at [400, 66] on link "Autres infos" at bounding box center [416, 67] width 95 height 15
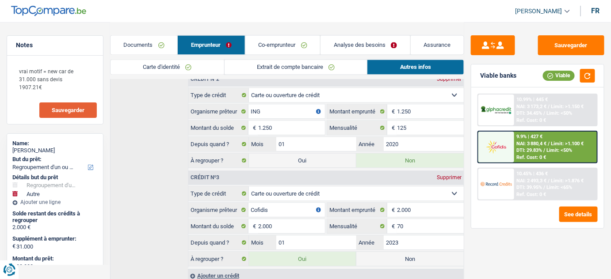
scroll to position [540, 0]
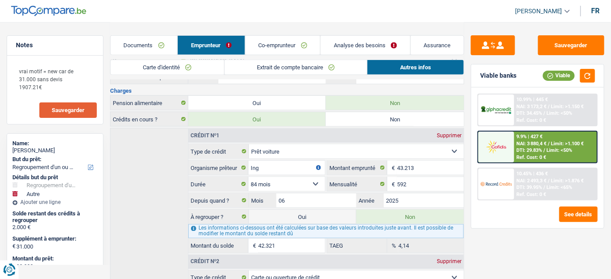
click at [358, 46] on link "Analyse des besoins" at bounding box center [365, 45] width 90 height 19
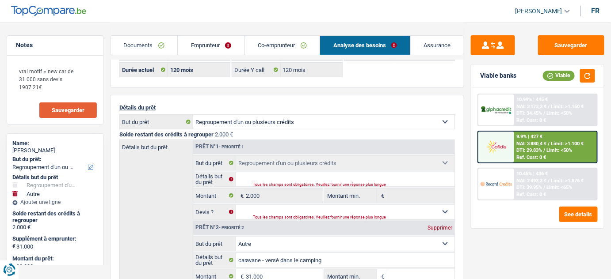
scroll to position [120, 0]
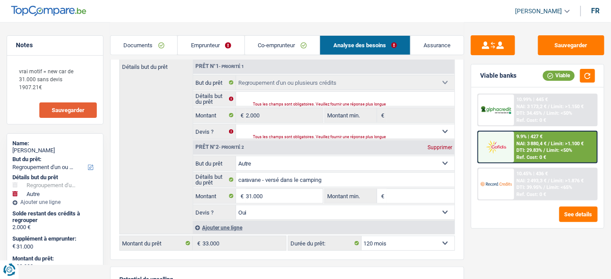
click at [523, 141] on span "NAI: 3 880,4 €" at bounding box center [532, 144] width 30 height 6
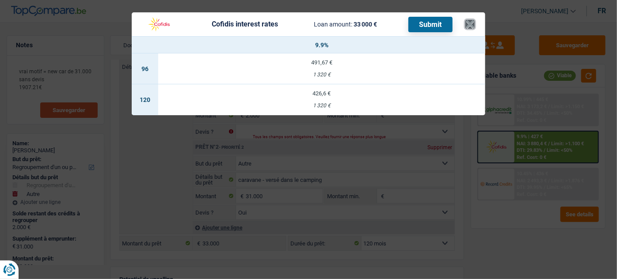
click at [473, 21] on button "×" at bounding box center [469, 24] width 9 height 9
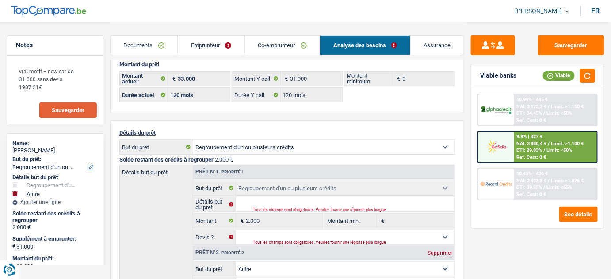
scroll to position [40, 0]
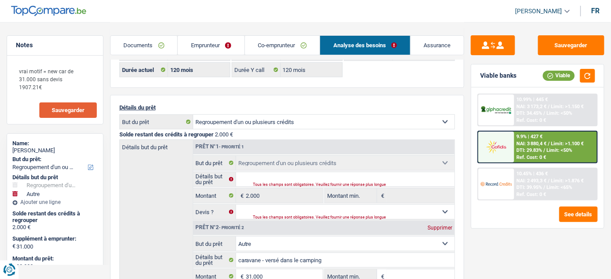
click at [552, 141] on span "Limit: >1.100 €" at bounding box center [567, 144] width 33 height 6
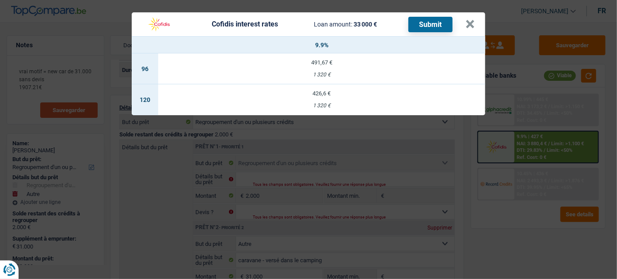
click at [302, 92] on div "426,6 €" at bounding box center [321, 94] width 327 height 6
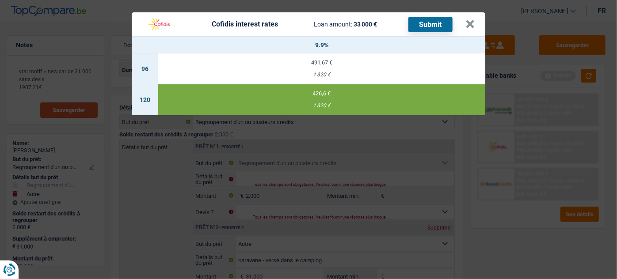
click at [432, 23] on button "Submit" at bounding box center [430, 24] width 44 height 15
click at [470, 21] on button "×" at bounding box center [469, 24] width 9 height 9
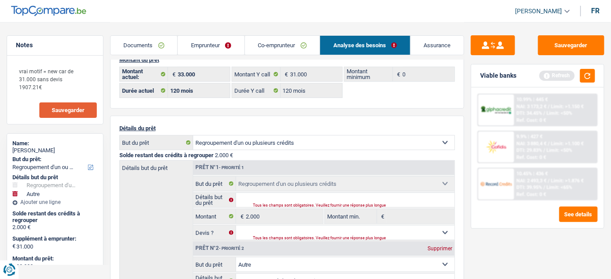
scroll to position [0, 0]
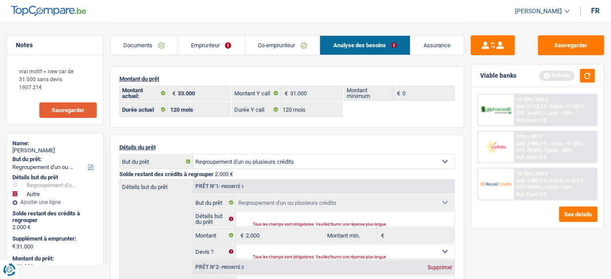
click at [144, 41] on link "Documents" at bounding box center [144, 45] width 67 height 19
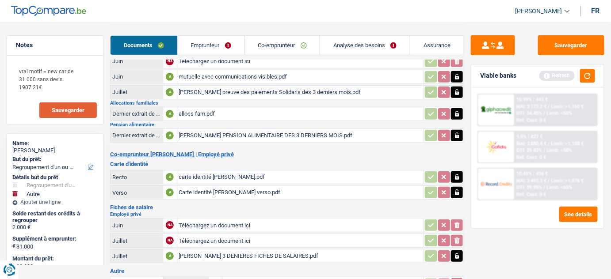
scroll to position [142, 0]
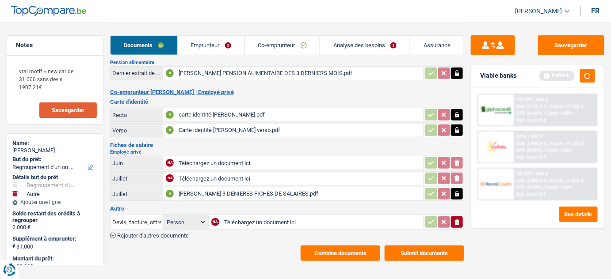
click at [412, 250] on button "Submit documents" at bounding box center [425, 253] width 80 height 15
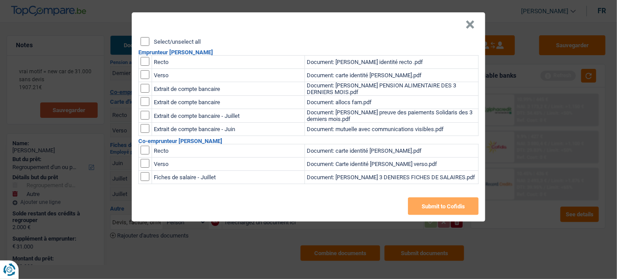
click at [145, 41] on input "Select/unselect all" at bounding box center [145, 41] width 9 height 9
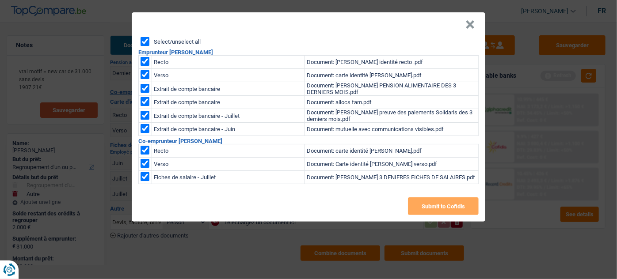
checkbox input "true"
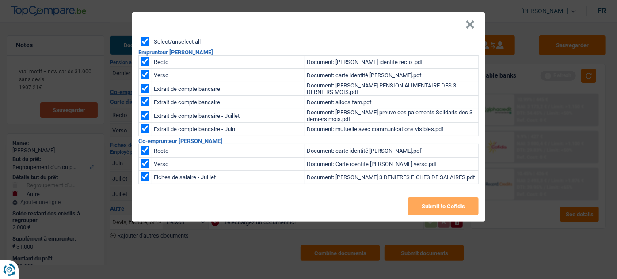
checkbox input "true"
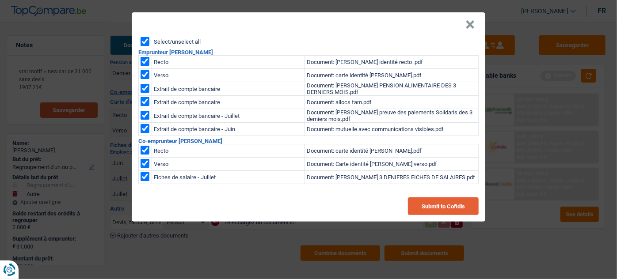
click at [446, 204] on button "Submit to Cofidis" at bounding box center [443, 207] width 71 height 18
drag, startPoint x: 471, startPoint y: 25, endPoint x: 525, endPoint y: 31, distance: 54.3
click at [472, 26] on button "×" at bounding box center [469, 24] width 9 height 9
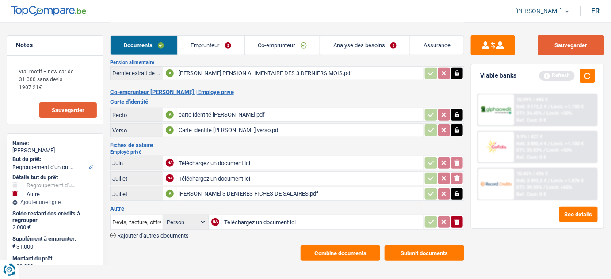
click at [580, 43] on button "Sauvegarder" at bounding box center [571, 45] width 66 height 20
